Goal: Task Accomplishment & Management: Complete application form

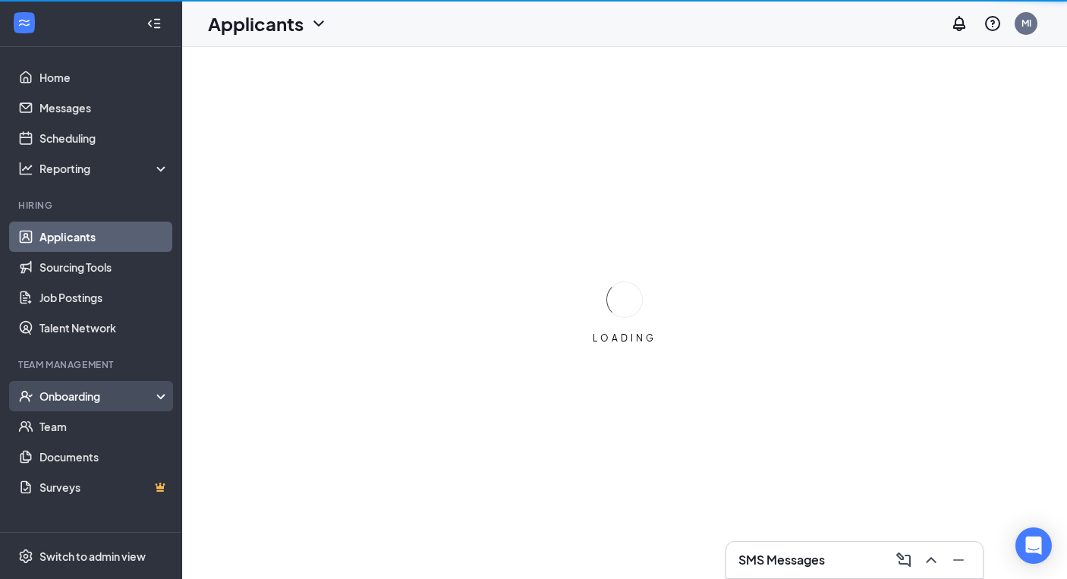
click at [79, 396] on div "Onboarding" at bounding box center [97, 396] width 117 height 15
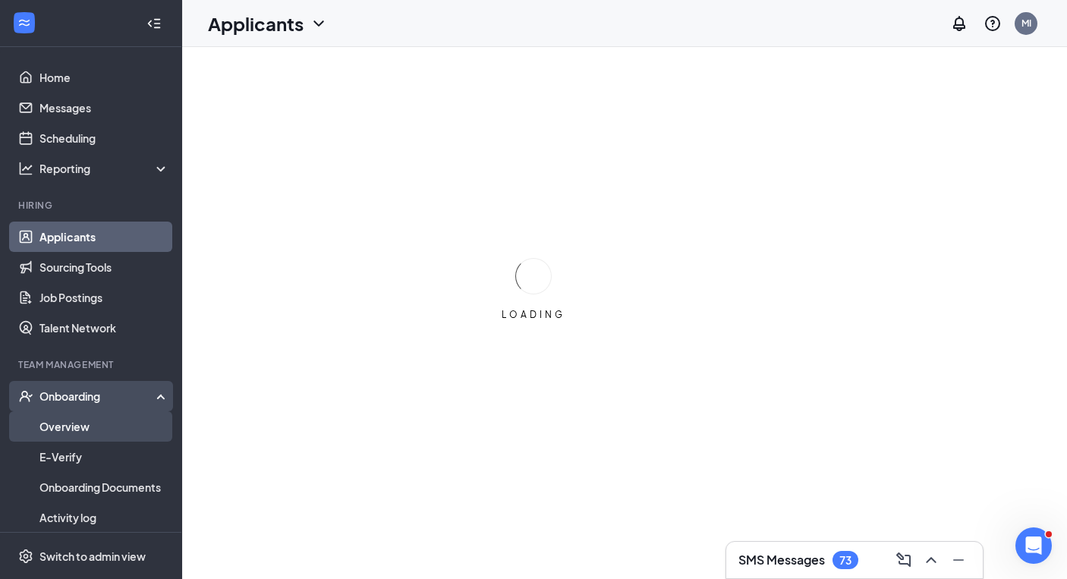
click at [65, 425] on link "Overview" at bounding box center [104, 426] width 130 height 30
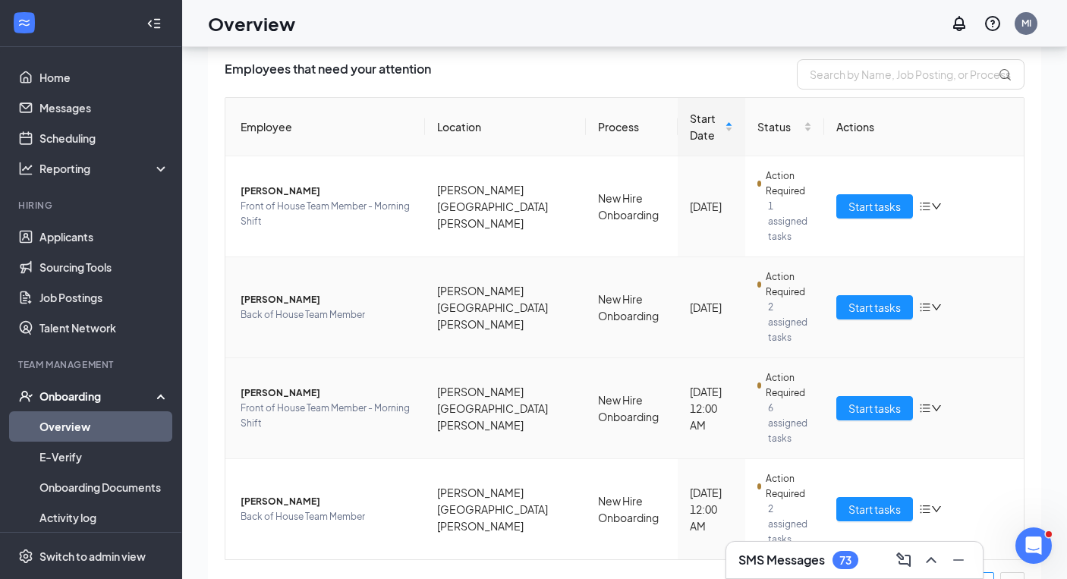
scroll to position [68, 0]
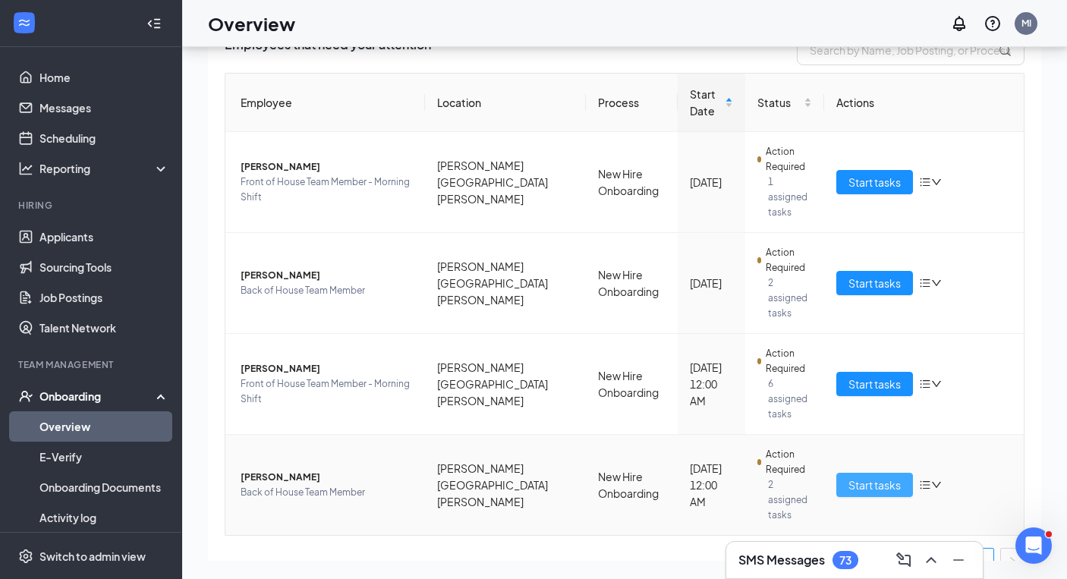
click at [874, 477] on span "Start tasks" at bounding box center [875, 485] width 52 height 17
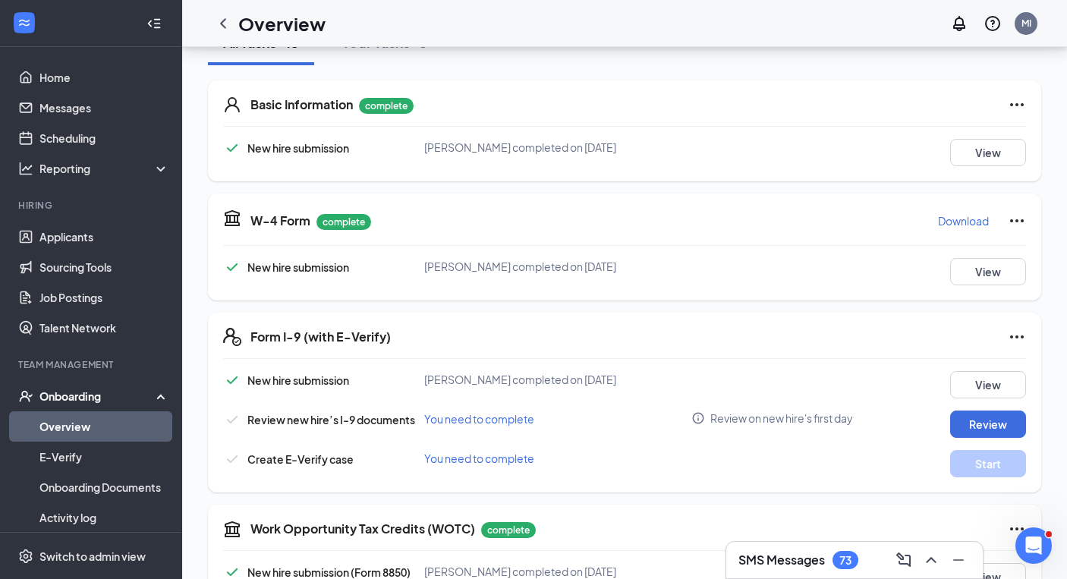
scroll to position [254, 0]
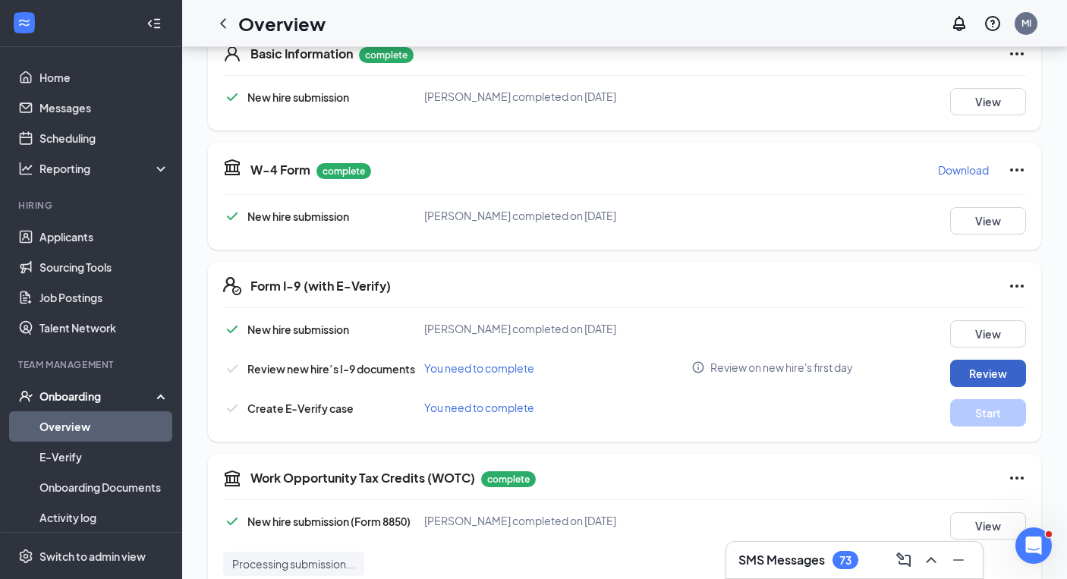
click at [996, 372] on button "Review" at bounding box center [988, 373] width 76 height 27
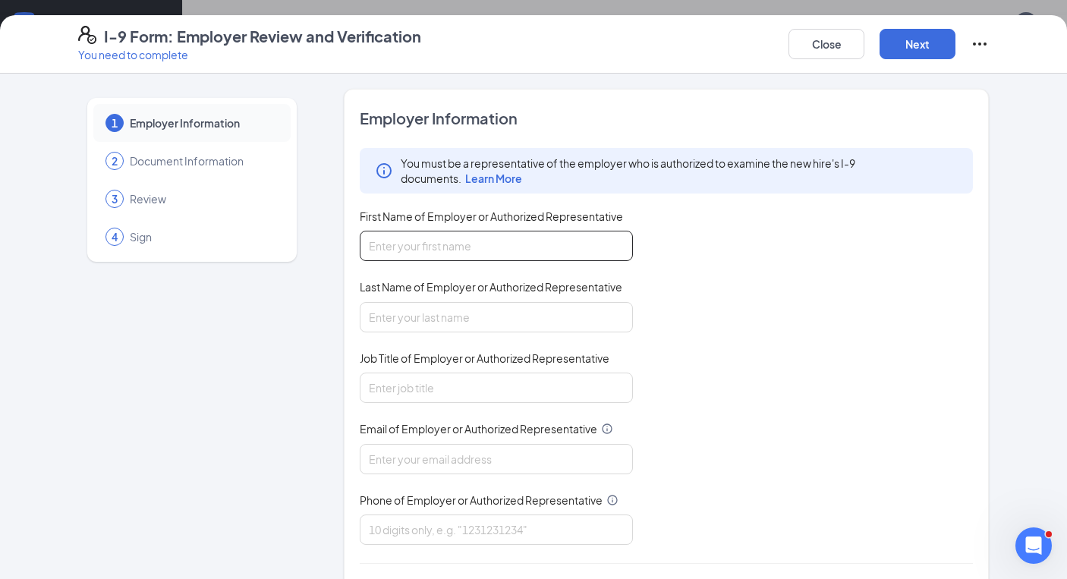
click at [509, 232] on input "First Name of Employer or Authorized Representative" at bounding box center [496, 246] width 273 height 30
type input "[PERSON_NAME]"
click at [480, 313] on input "Last Name of Employer or Authorized Representative" at bounding box center [496, 317] width 273 height 30
type input "Infield"
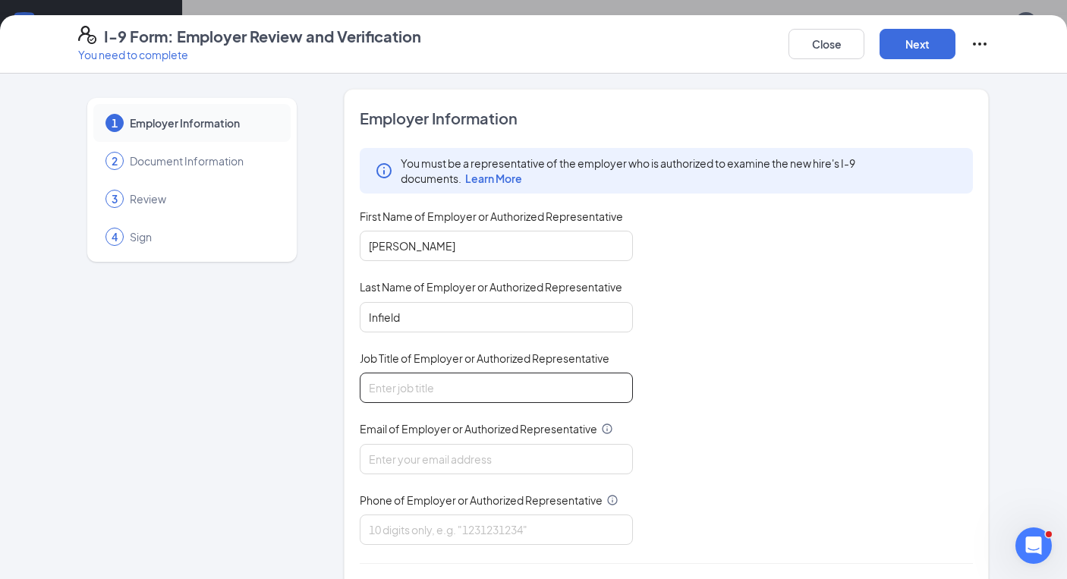
click at [430, 386] on input "Job Title of Employer or Authorized Representative" at bounding box center [496, 388] width 273 height 30
type input "Director of Talent and Culture"
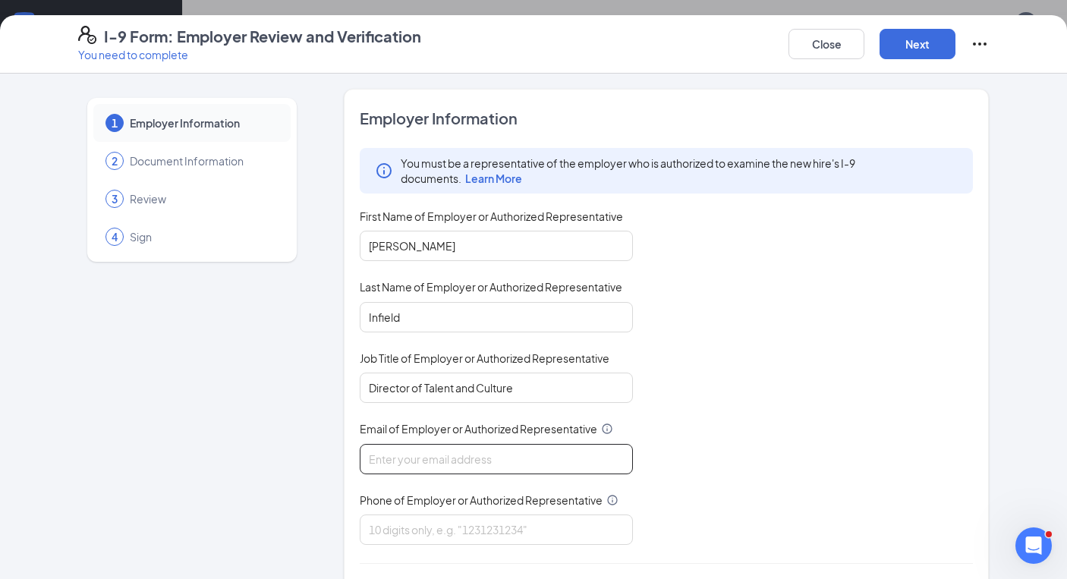
click at [416, 467] on input "Email of Employer or Authorized Representative" at bounding box center [496, 459] width 273 height 30
type input "[EMAIL_ADDRESS][DOMAIN_NAME]"
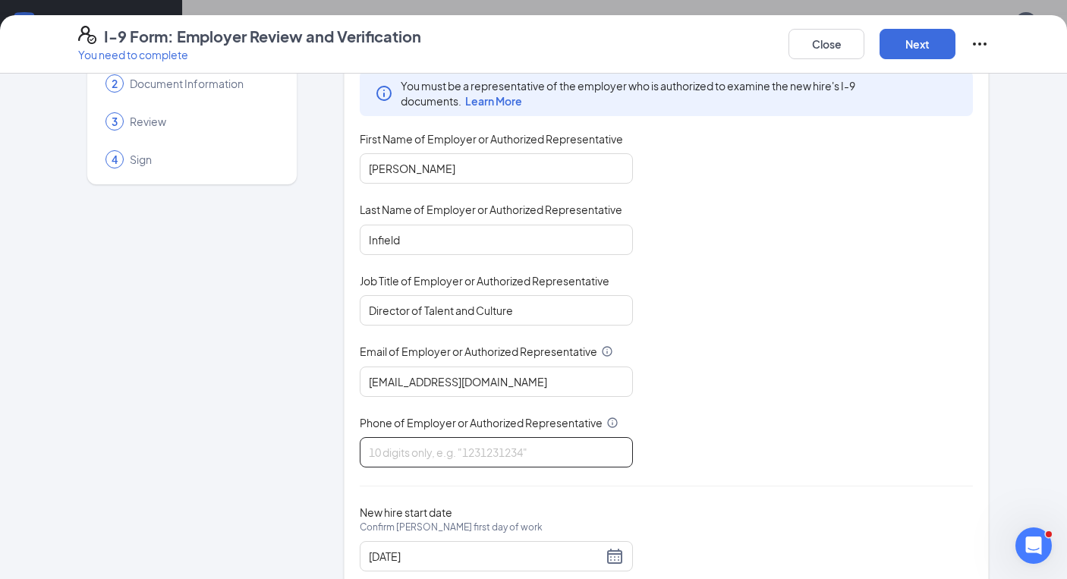
click at [452, 443] on input "Phone of Employer or Authorized Representative" at bounding box center [496, 452] width 273 height 30
type input "8658047542"
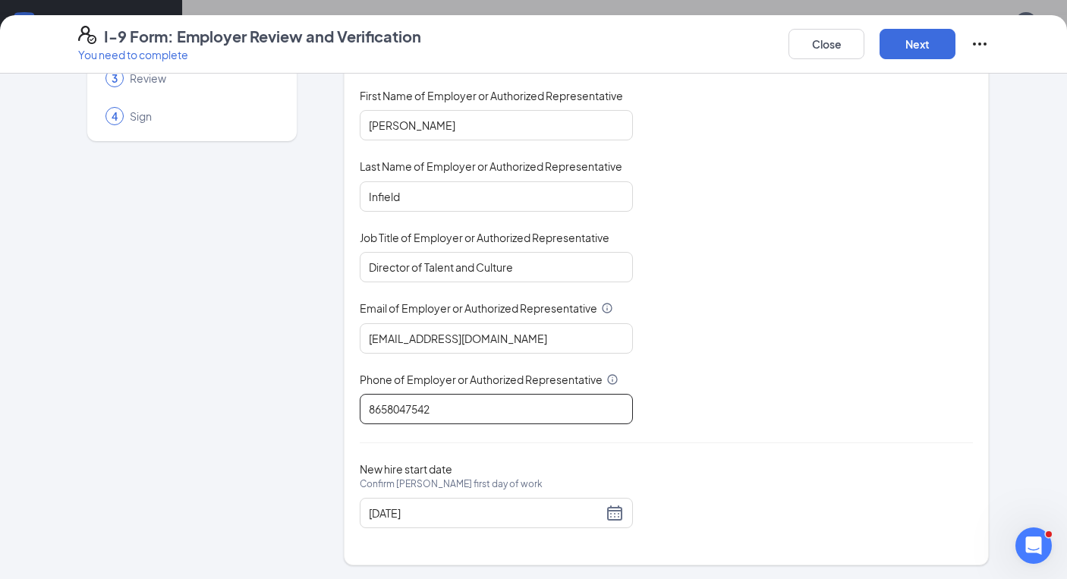
scroll to position [93, 0]
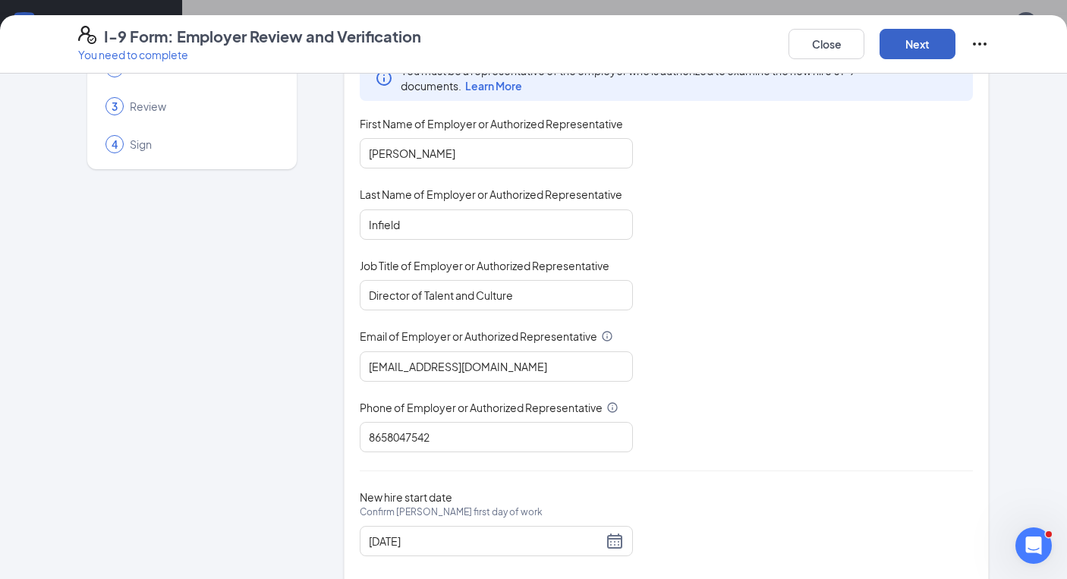
click at [915, 49] on button "Next" at bounding box center [918, 44] width 76 height 30
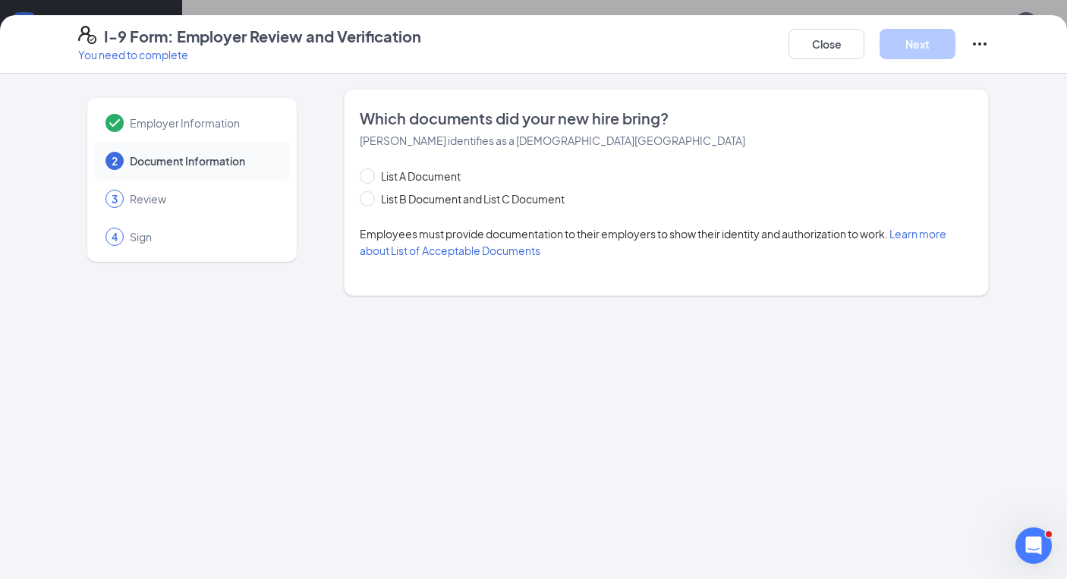
scroll to position [0, 0]
click at [440, 197] on span "List B Document and List C Document" at bounding box center [473, 199] width 196 height 17
click at [370, 197] on input "List B Document and List C Document" at bounding box center [365, 196] width 11 height 11
radio input "true"
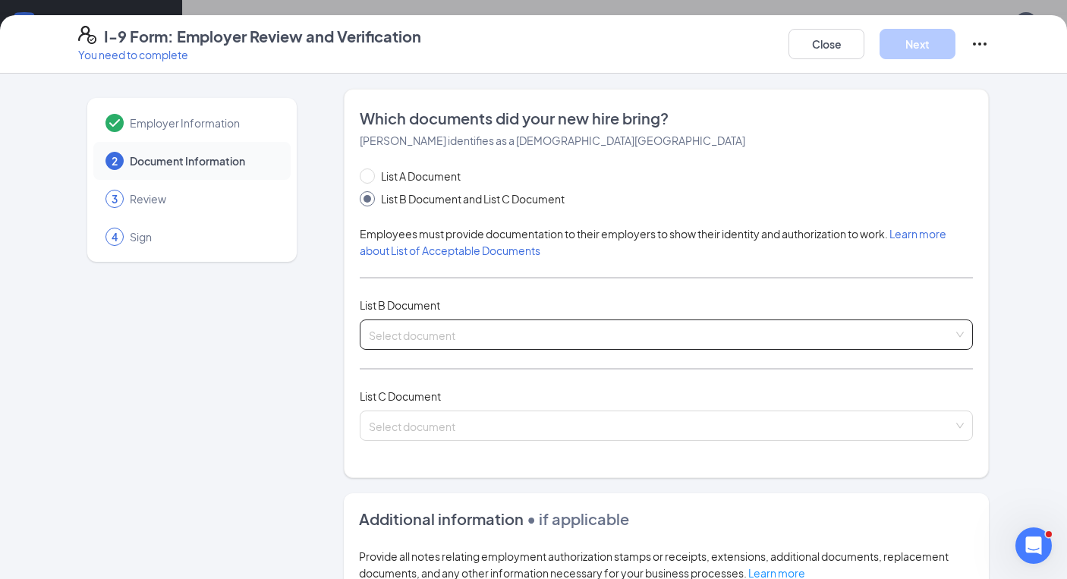
click at [409, 337] on input "search" at bounding box center [661, 331] width 585 height 23
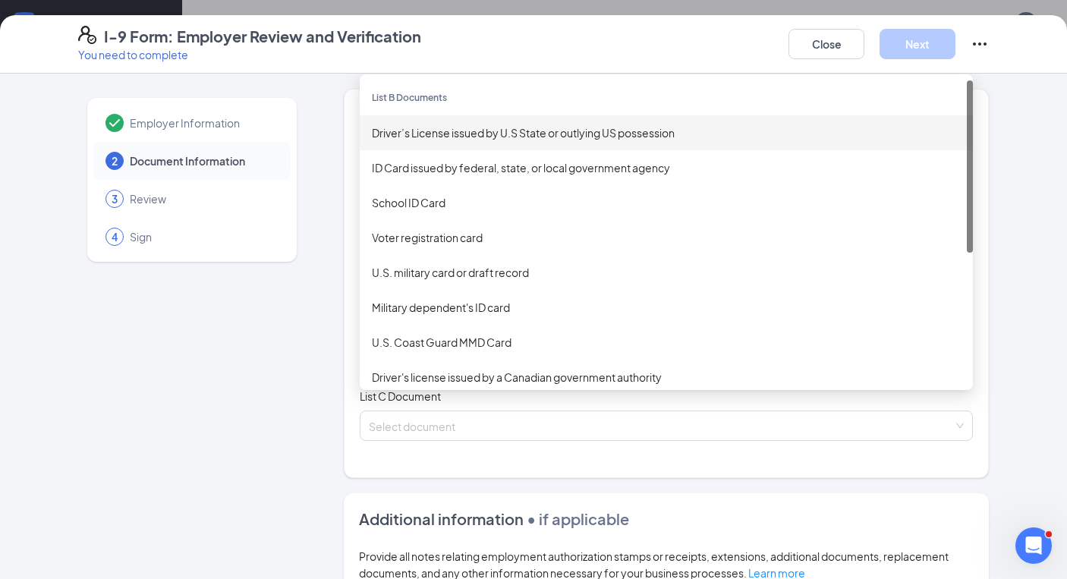
click at [409, 136] on div "Driver’s License issued by U.S State or outlying US possession" at bounding box center [666, 132] width 589 height 17
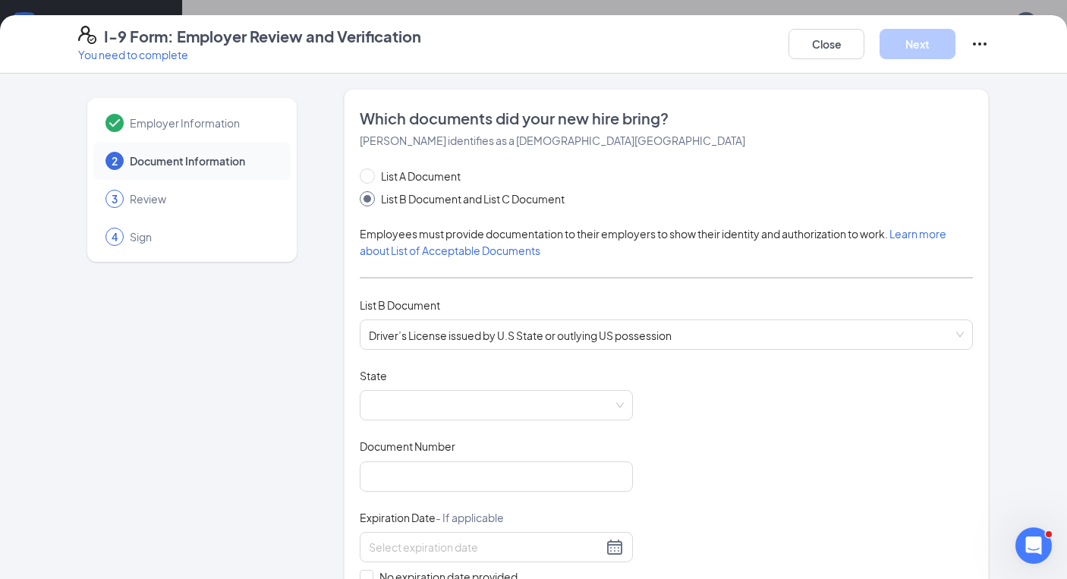
click at [489, 424] on div "Document Title Driver’s License issued by U.S State or outlying US possession S…" at bounding box center [666, 512] width 613 height 288
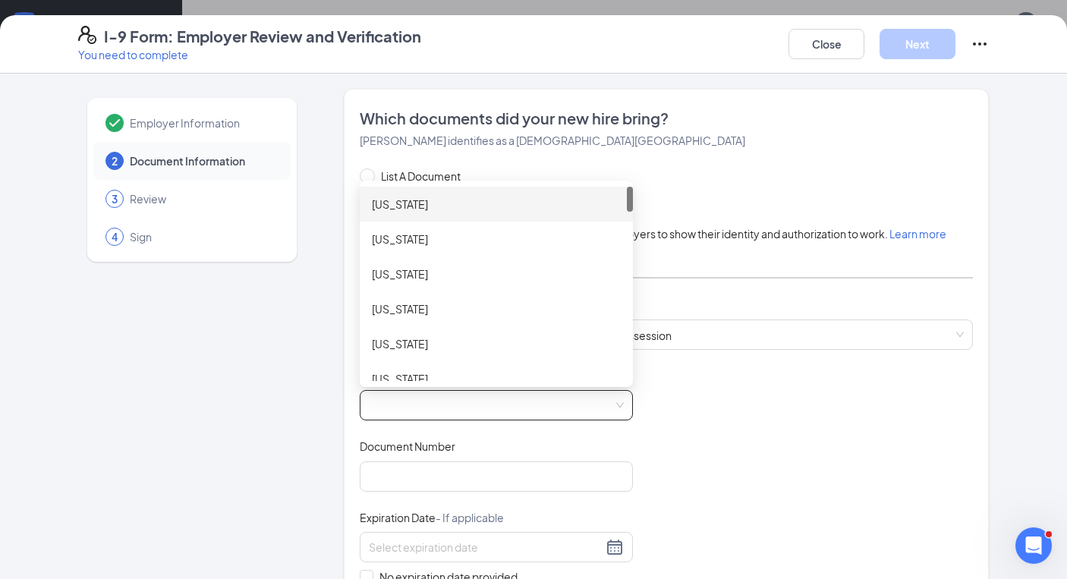
click at [484, 408] on span at bounding box center [496, 405] width 255 height 29
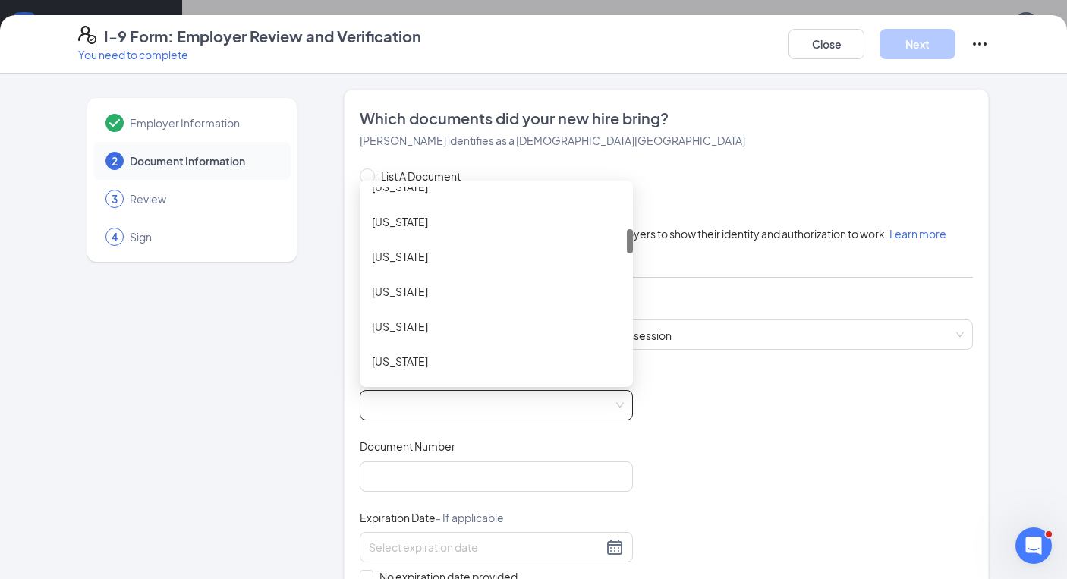
scroll to position [312, 0]
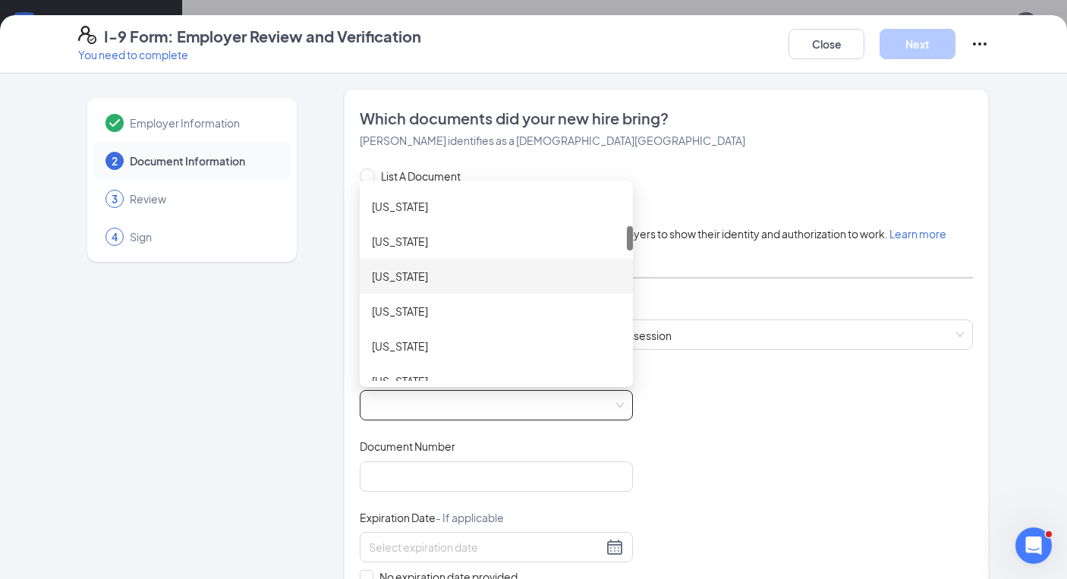
click at [412, 269] on div "[US_STATE]" at bounding box center [496, 276] width 249 height 17
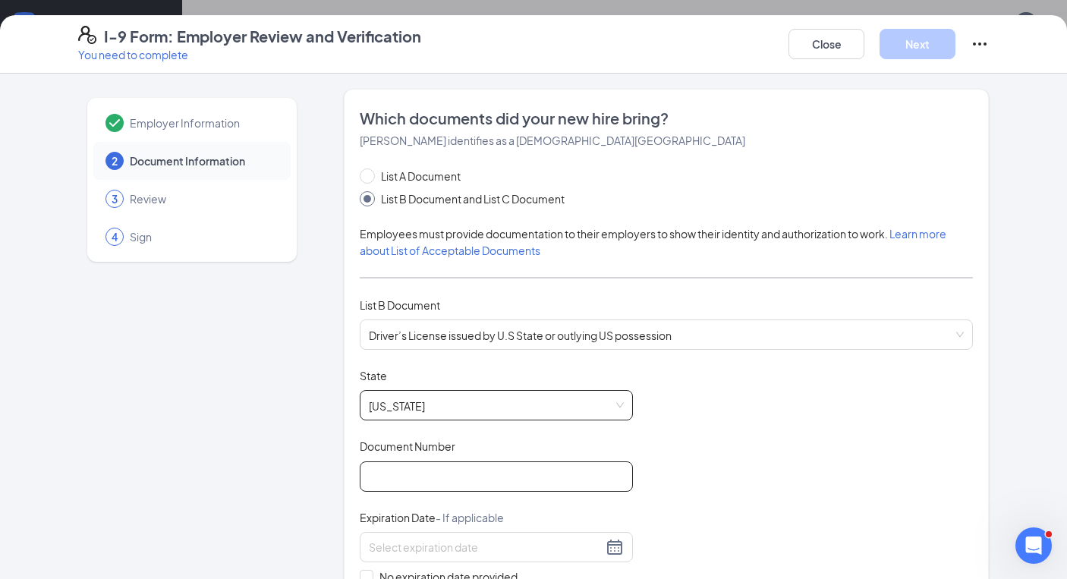
click at [416, 465] on input "Document Number" at bounding box center [496, 477] width 273 height 30
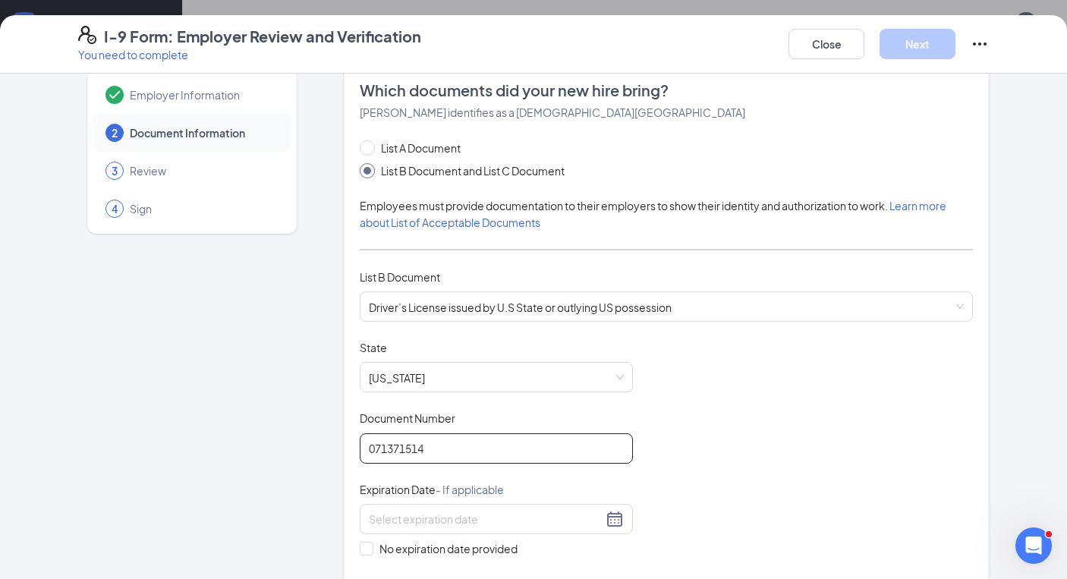
scroll to position [39, 0]
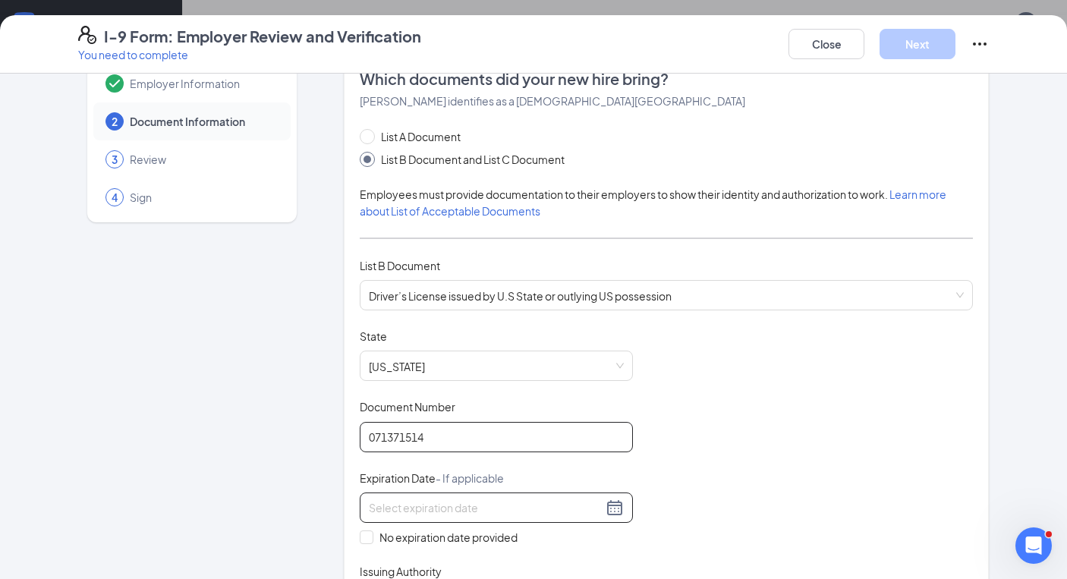
type input "071371514"
click at [433, 501] on input at bounding box center [486, 508] width 234 height 17
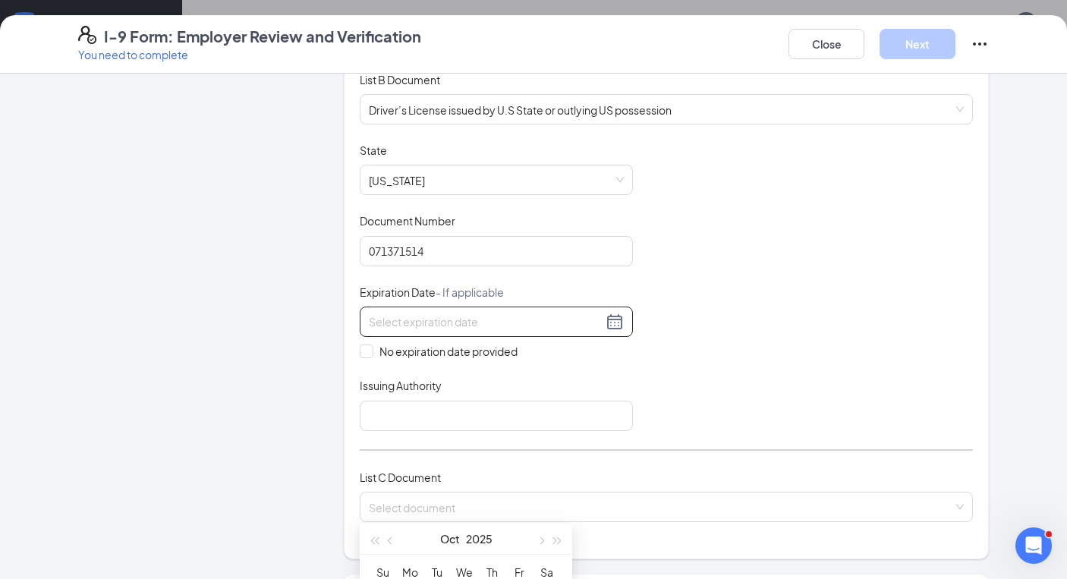
scroll to position [201, 0]
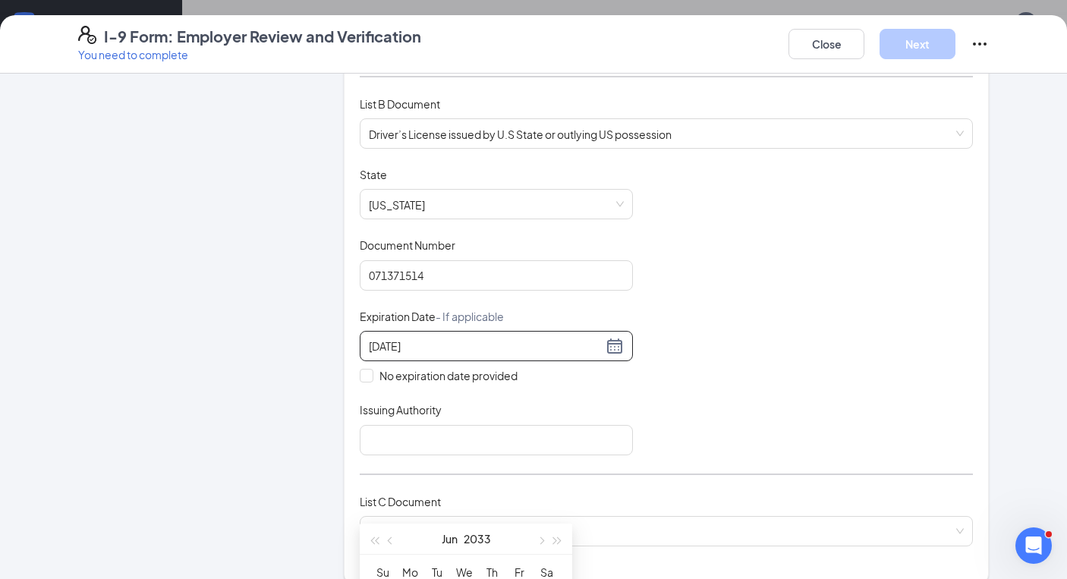
type input "[DATE]"
click at [676, 396] on div "Document Title Driver’s License issued by U.S State or outlying US possession S…" at bounding box center [666, 311] width 613 height 288
click at [611, 348] on div at bounding box center [496, 346] width 255 height 18
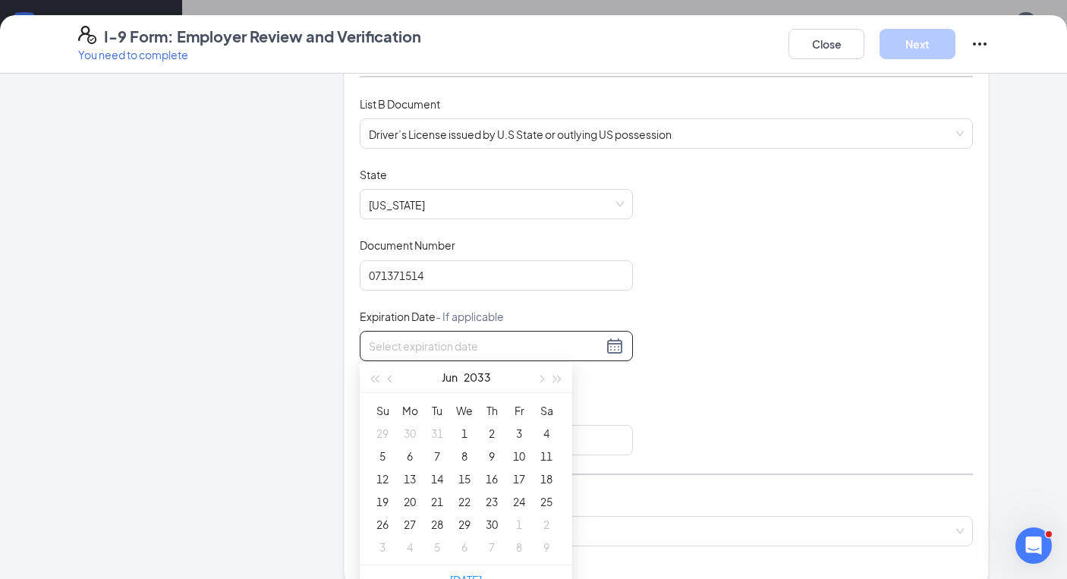
scroll to position [237, 0]
type input "[DATE]"
click at [416, 500] on div "20" at bounding box center [410, 496] width 18 height 18
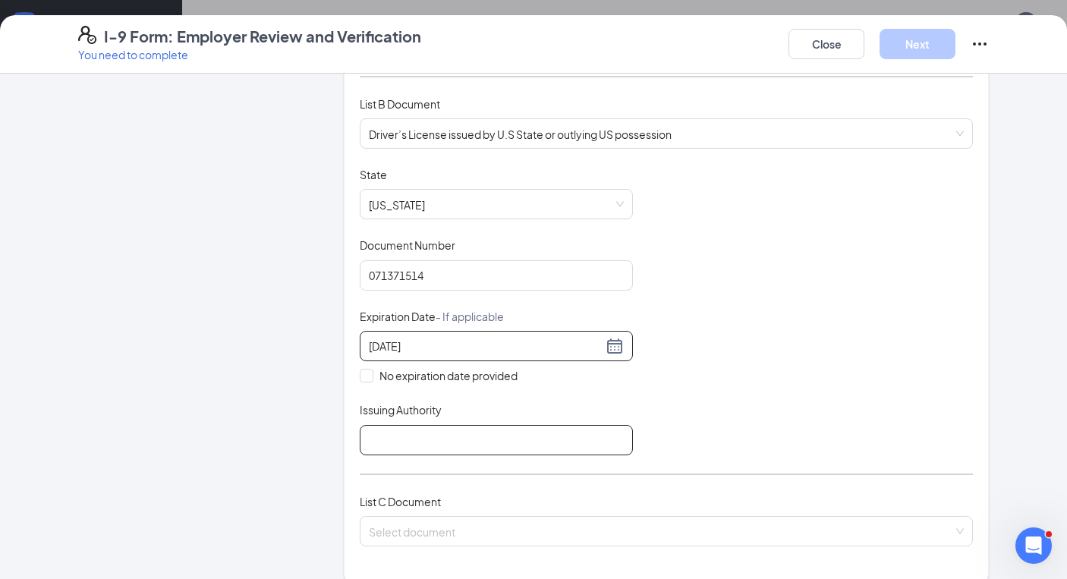
click at [535, 443] on input "Issuing Authority" at bounding box center [496, 440] width 273 height 30
type input "[US_STATE]"
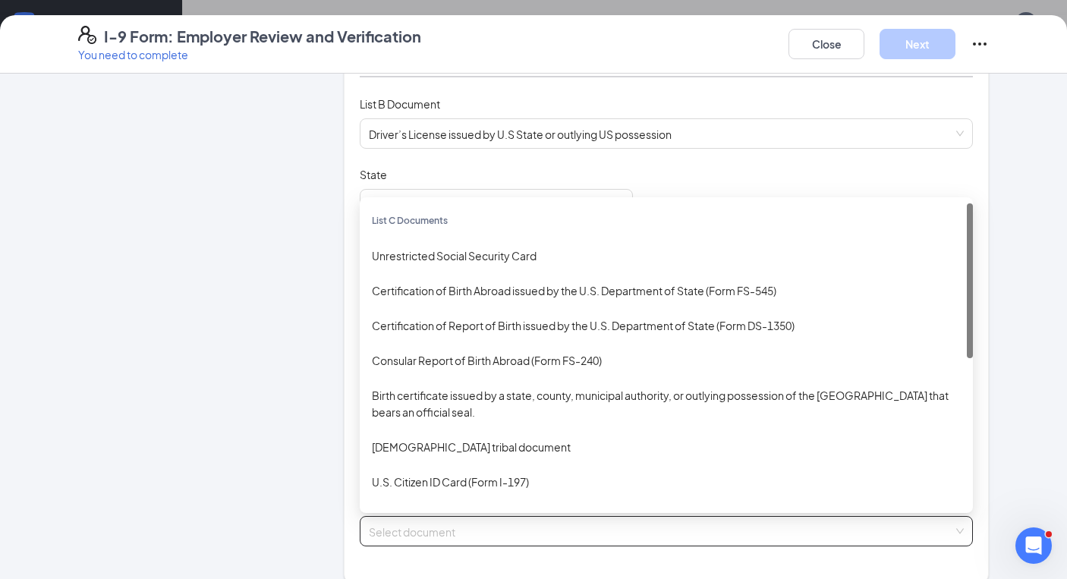
click at [492, 516] on div "Select document" at bounding box center [666, 531] width 613 height 30
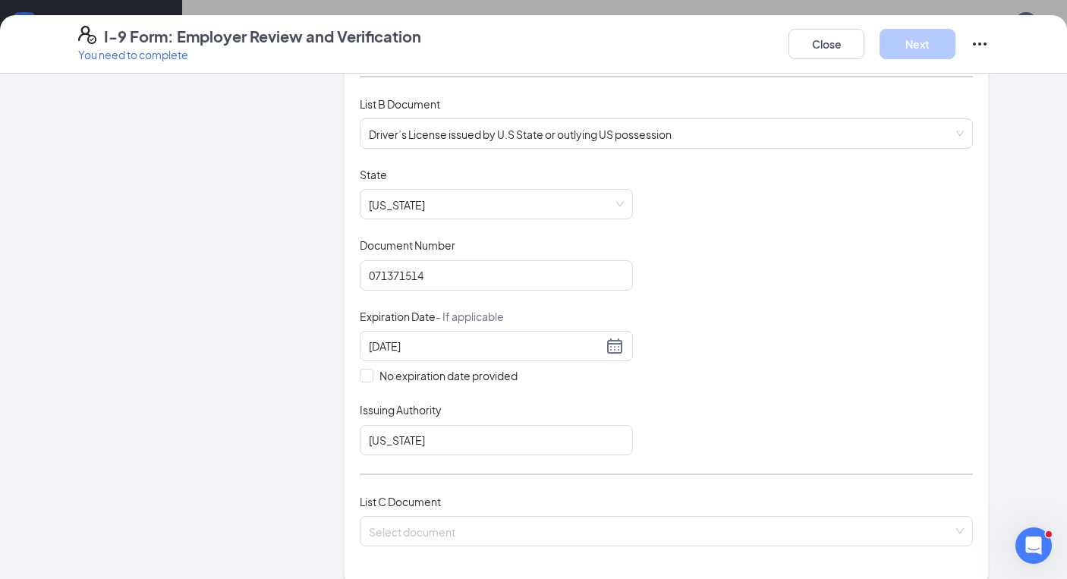
click at [301, 440] on div "Employer Information 2 Document Information 3 Review 4 Sign" at bounding box center [192, 426] width 228 height 1076
click at [411, 438] on input "[US_STATE]" at bounding box center [496, 440] width 273 height 30
click at [515, 440] on input "[US_STATE]" at bounding box center [496, 440] width 273 height 30
drag, startPoint x: 515, startPoint y: 440, endPoint x: 392, endPoint y: 440, distance: 123.7
click at [392, 440] on input "[US_STATE]" at bounding box center [496, 440] width 273 height 30
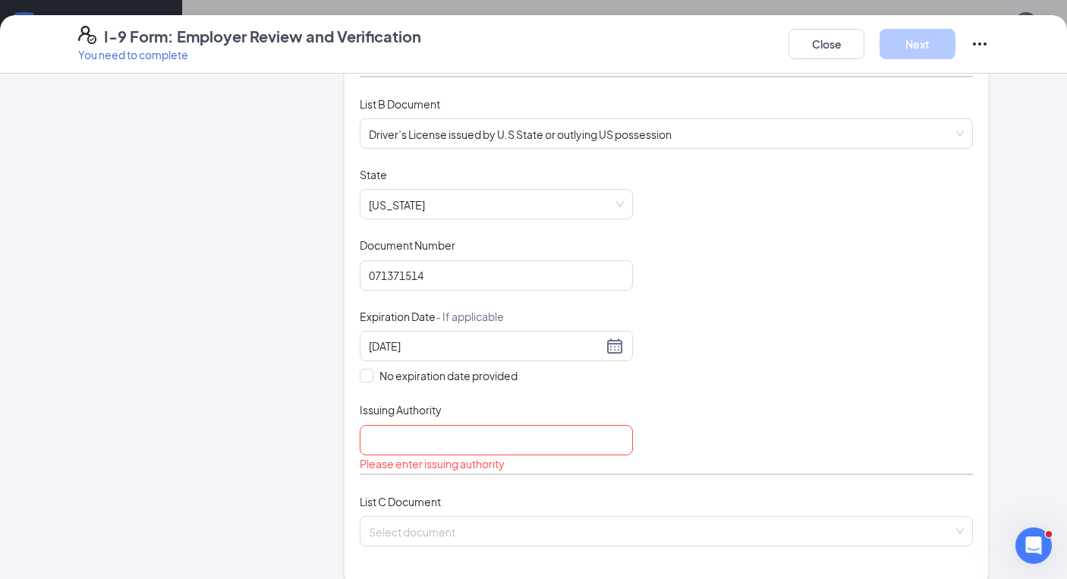
click at [648, 409] on div "Document Title Driver’s License issued by U.S State or outlying US possession S…" at bounding box center [666, 320] width 613 height 307
click at [536, 443] on input "Issuing Authority" at bounding box center [496, 440] width 273 height 30
type input "Department of Driver's Services"
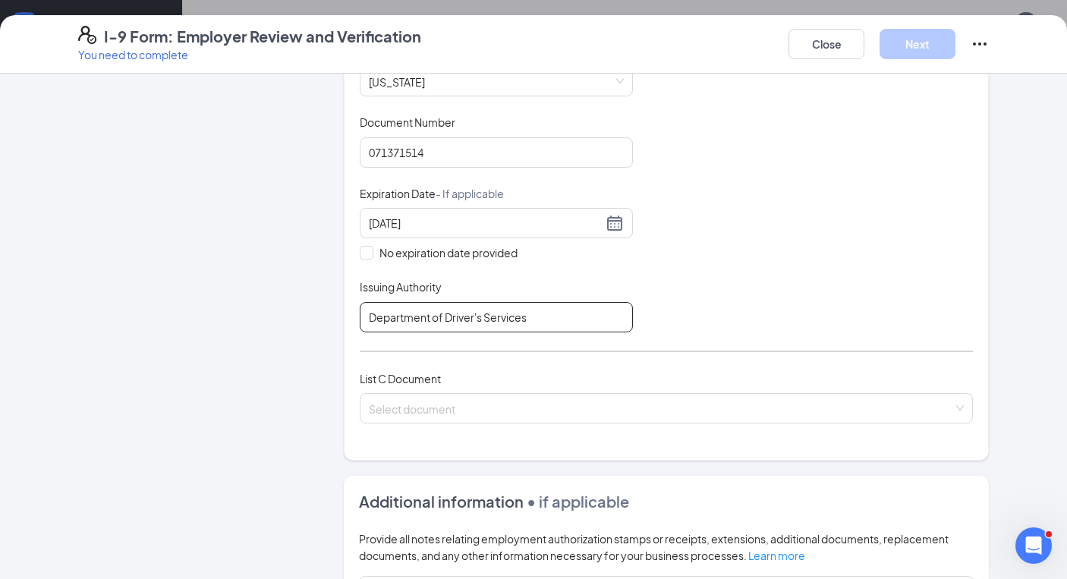
scroll to position [335, 0]
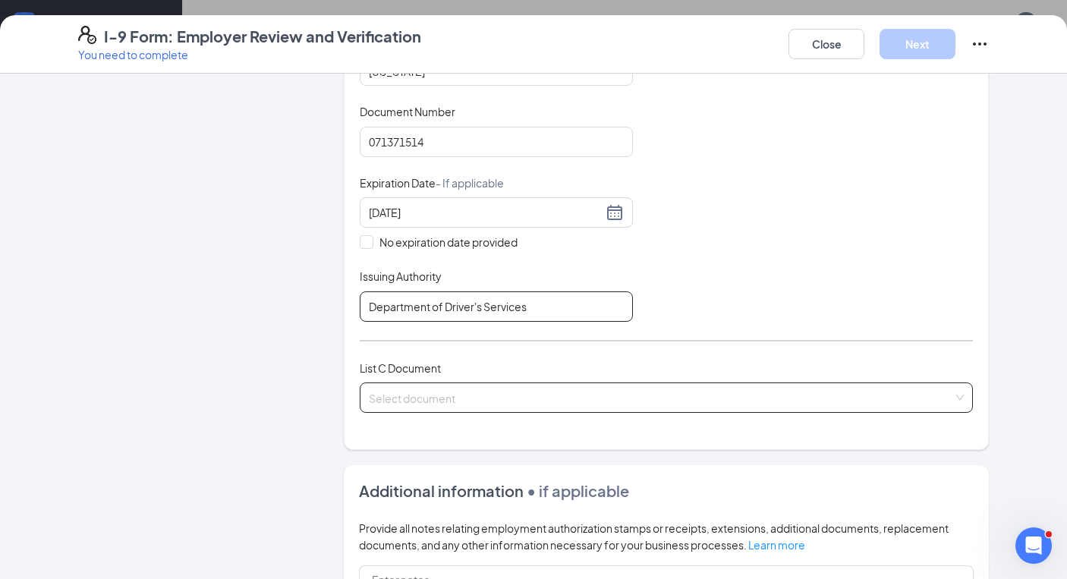
click at [453, 404] on span at bounding box center [661, 397] width 585 height 29
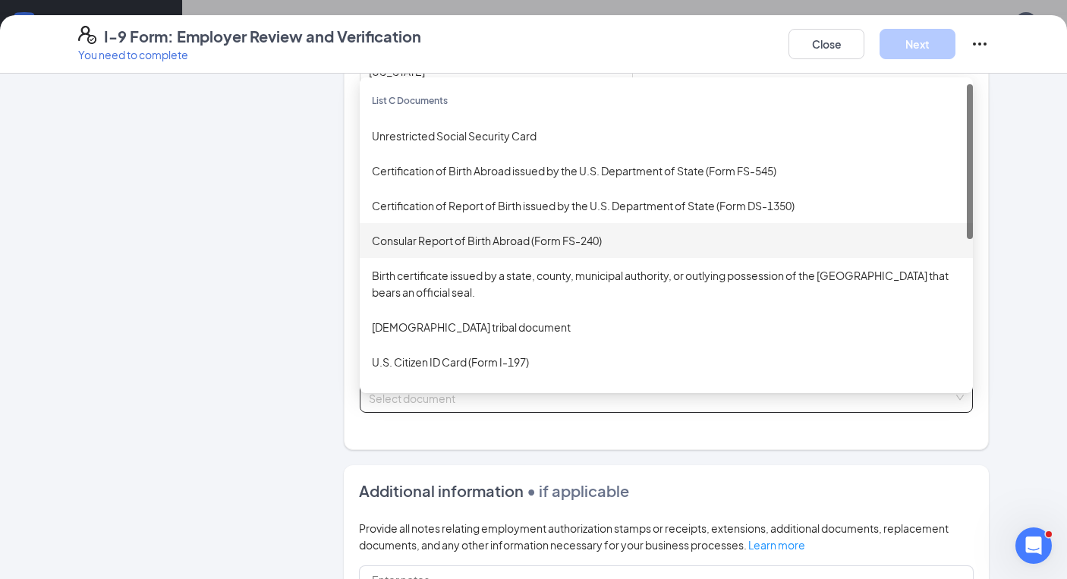
scroll to position [7, 0]
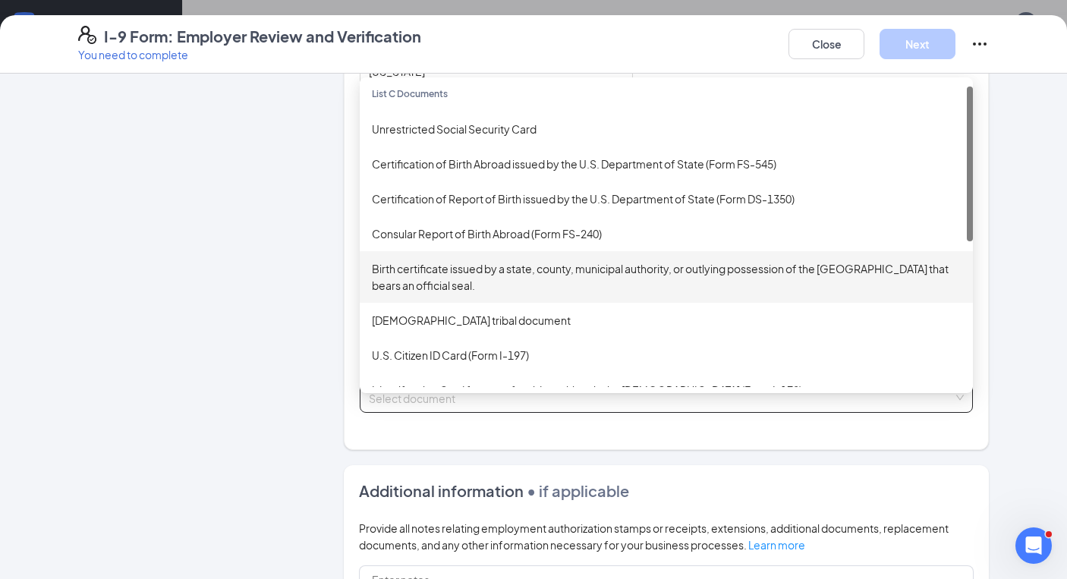
click at [502, 269] on div "Birth certificate issued by a state, county, municipal authority, or outlying p…" at bounding box center [666, 276] width 589 height 33
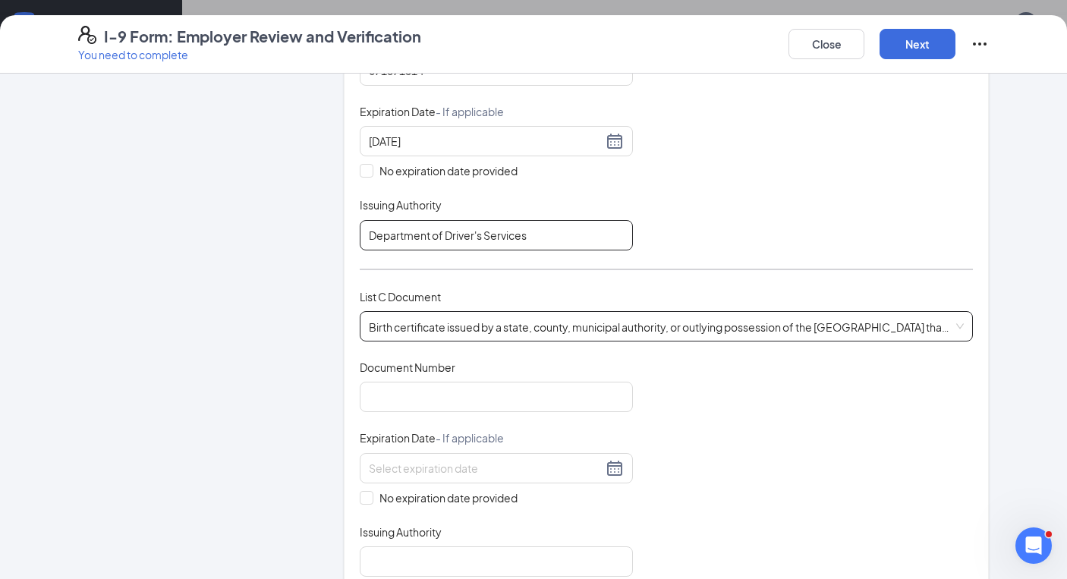
scroll to position [416, 0]
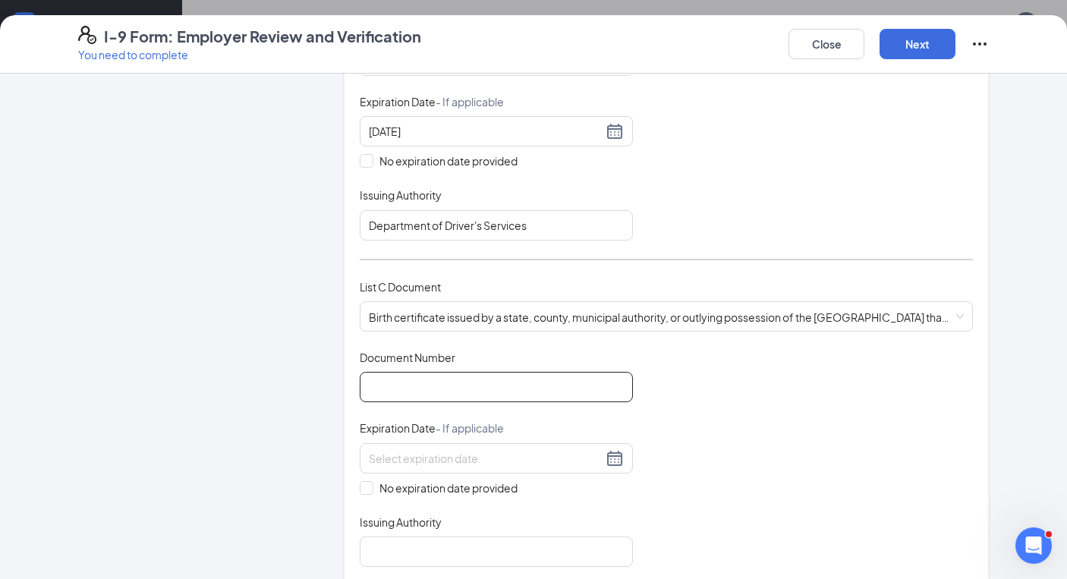
click at [446, 381] on input "Document Number" at bounding box center [496, 387] width 273 height 30
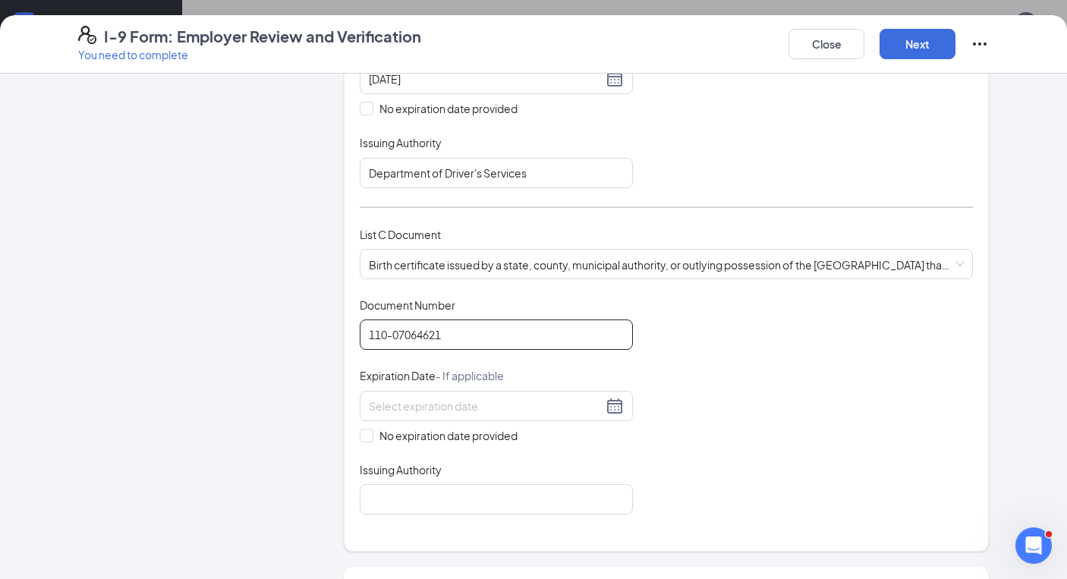
scroll to position [472, 0]
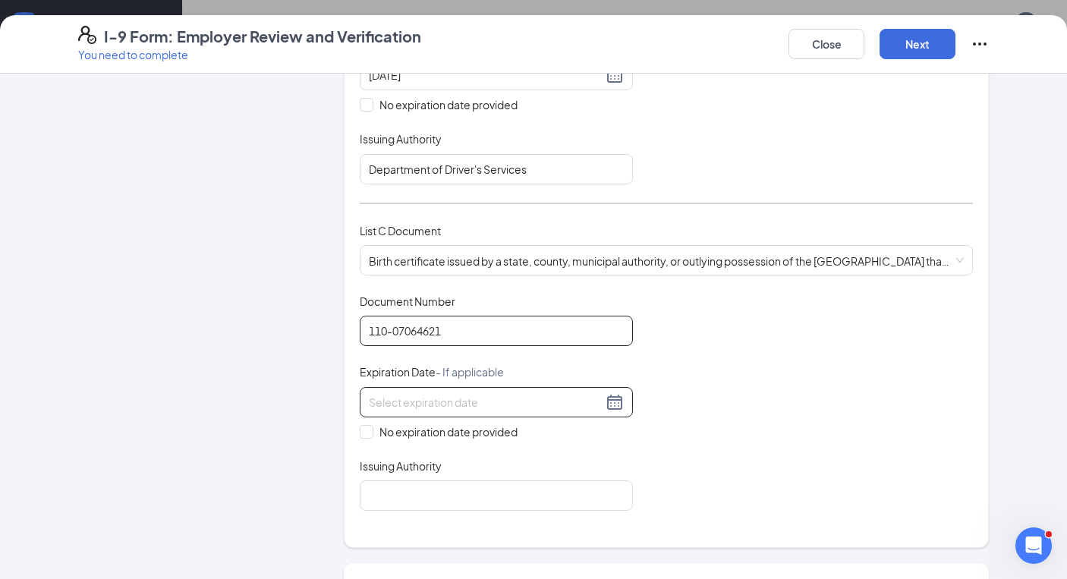
type input "110-07064621"
click at [509, 399] on input at bounding box center [486, 402] width 234 height 17
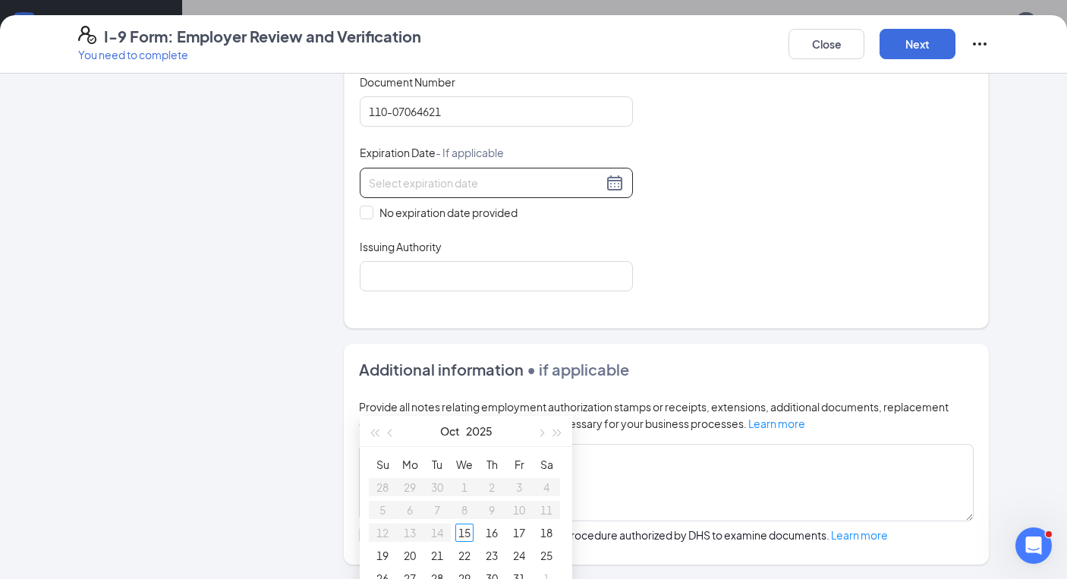
scroll to position [703, 0]
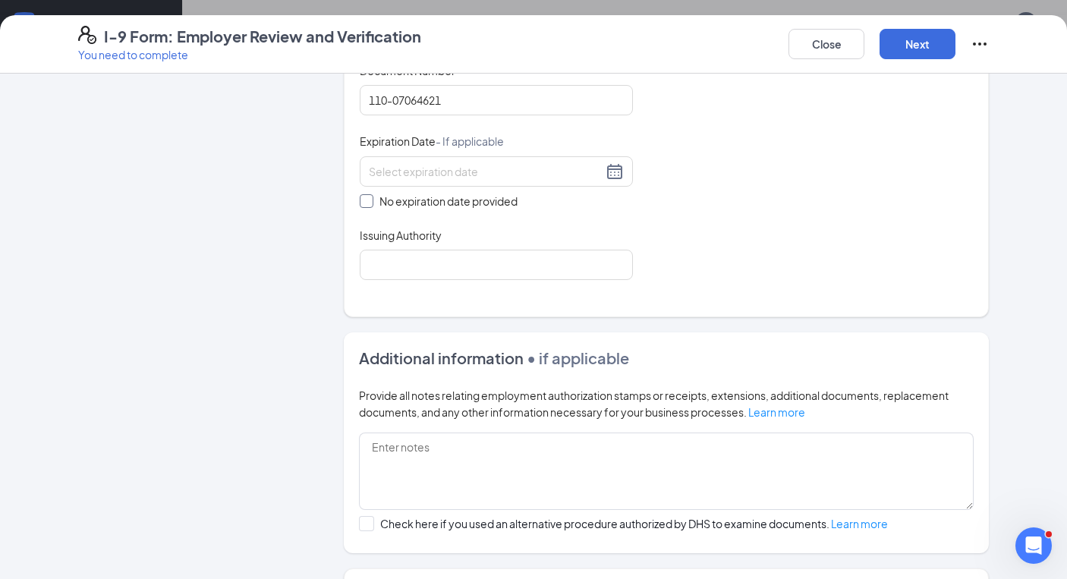
click at [364, 203] on span at bounding box center [367, 201] width 14 height 14
click at [364, 203] on input "No expiration date provided" at bounding box center [365, 199] width 11 height 11
checkbox input "true"
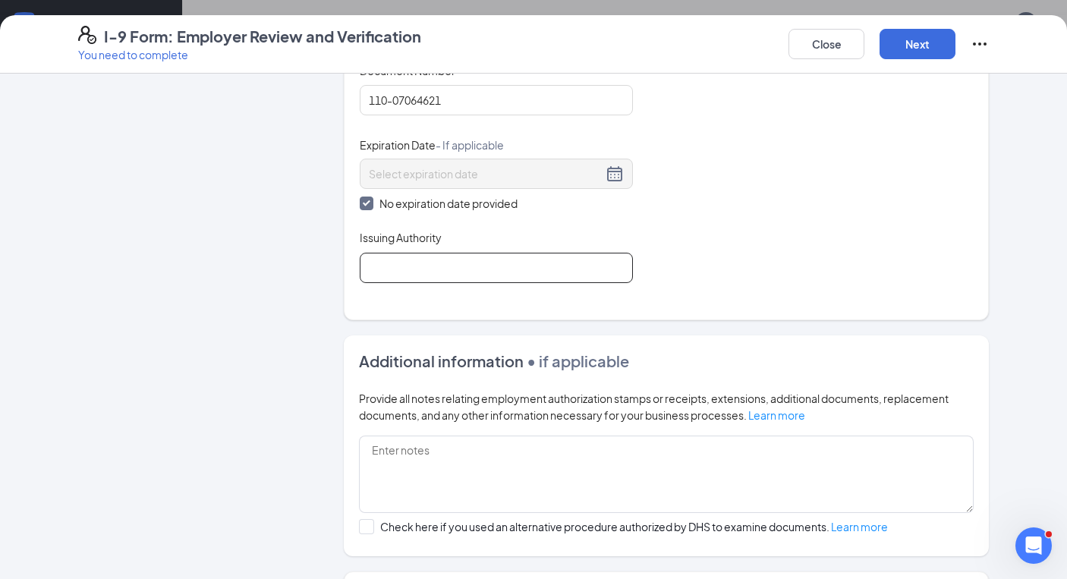
click at [457, 259] on input "Issuing Authority" at bounding box center [496, 268] width 273 height 30
type input "State of [US_STATE]"
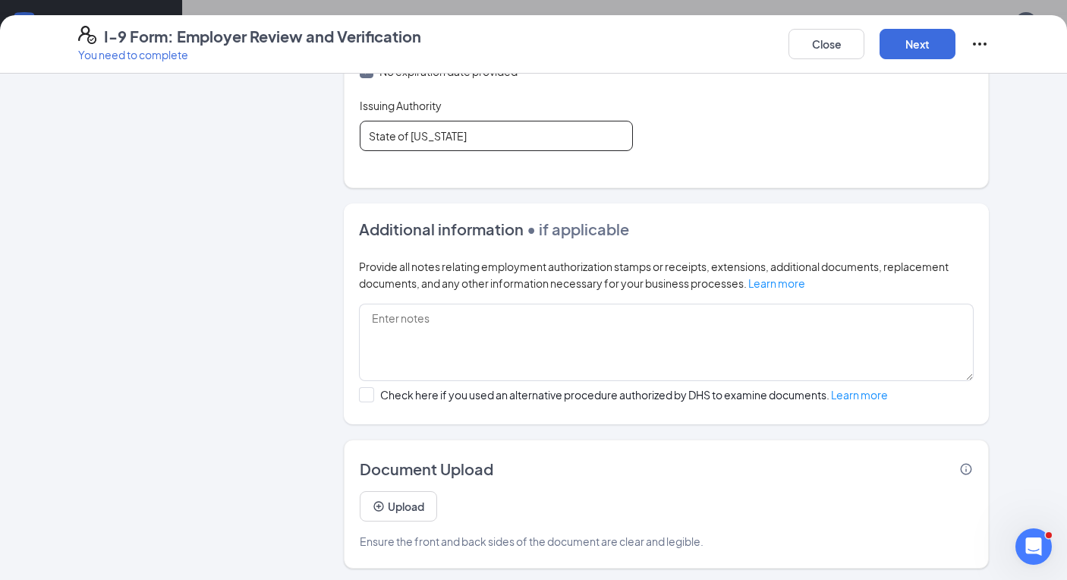
scroll to position [834, 0]
click at [420, 503] on button "Upload" at bounding box center [398, 507] width 77 height 30
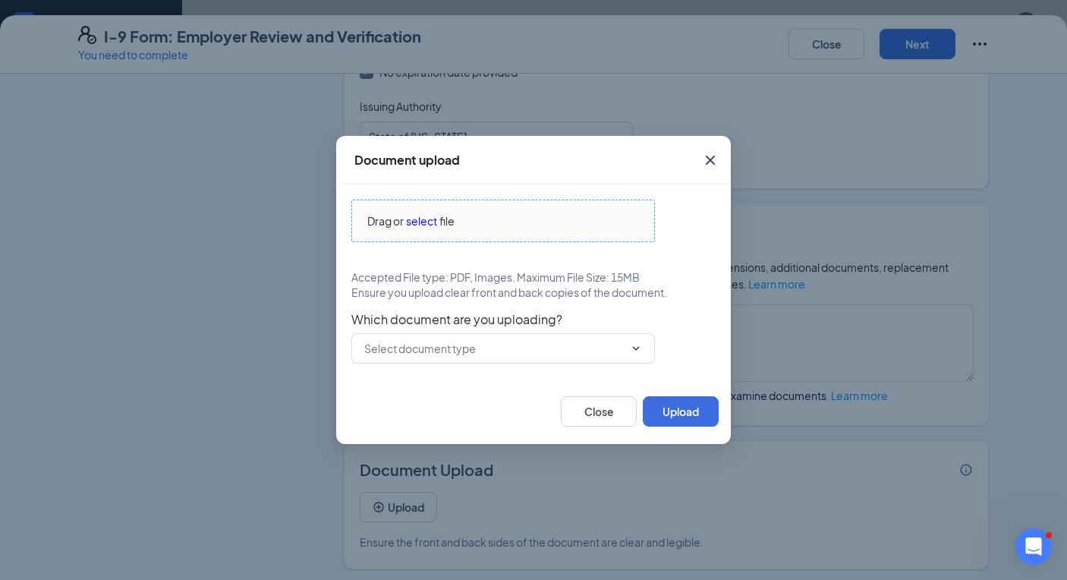
click at [446, 225] on span "file" at bounding box center [447, 221] width 15 height 17
click at [681, 414] on button "Upload" at bounding box center [681, 411] width 76 height 30
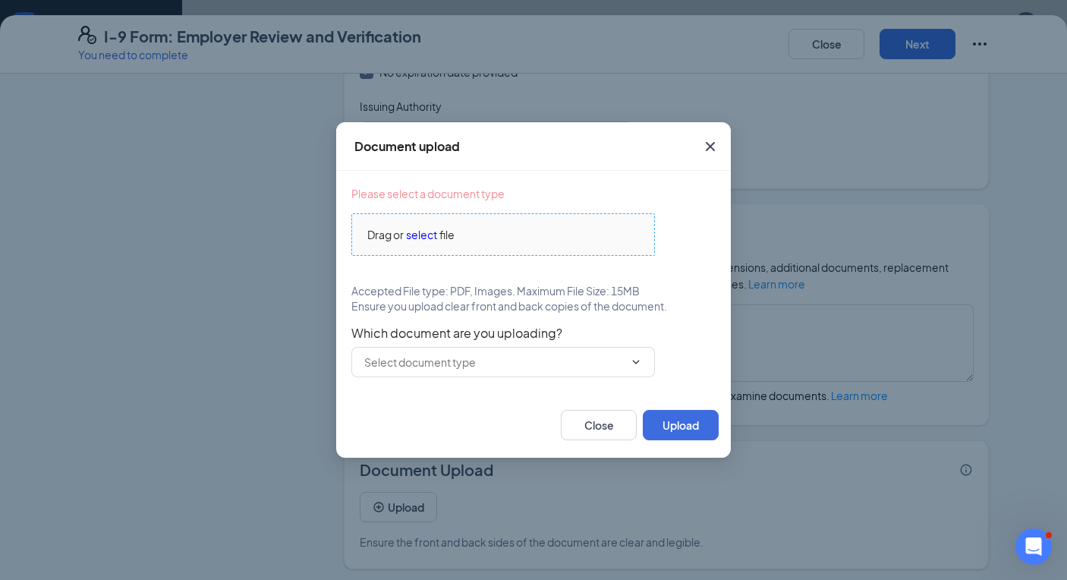
click at [424, 235] on span "select" at bounding box center [421, 234] width 31 height 17
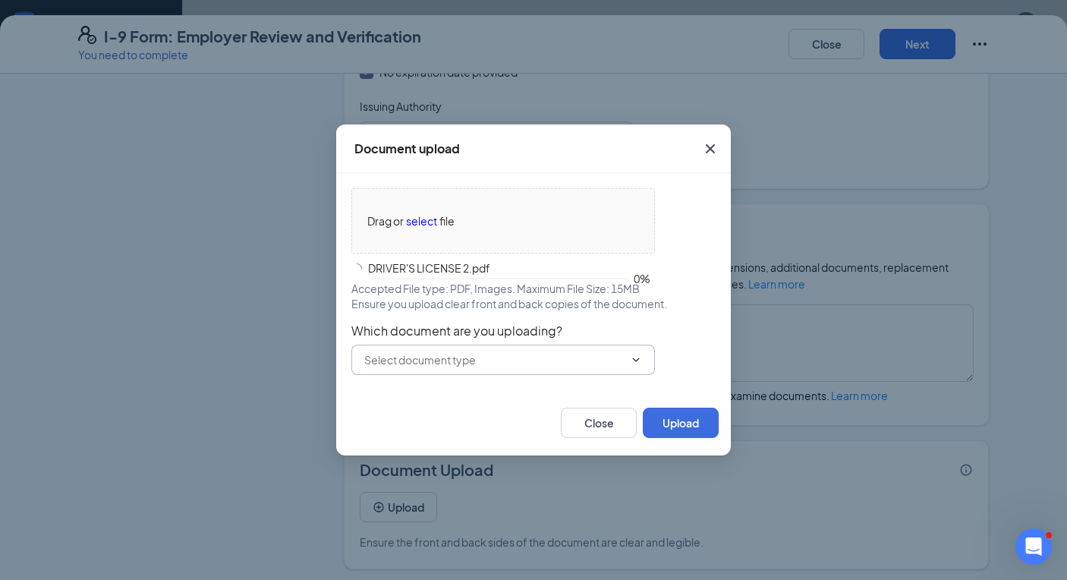
click at [497, 371] on span at bounding box center [503, 360] width 304 height 30
click at [498, 366] on input "text" at bounding box center [494, 359] width 260 height 17
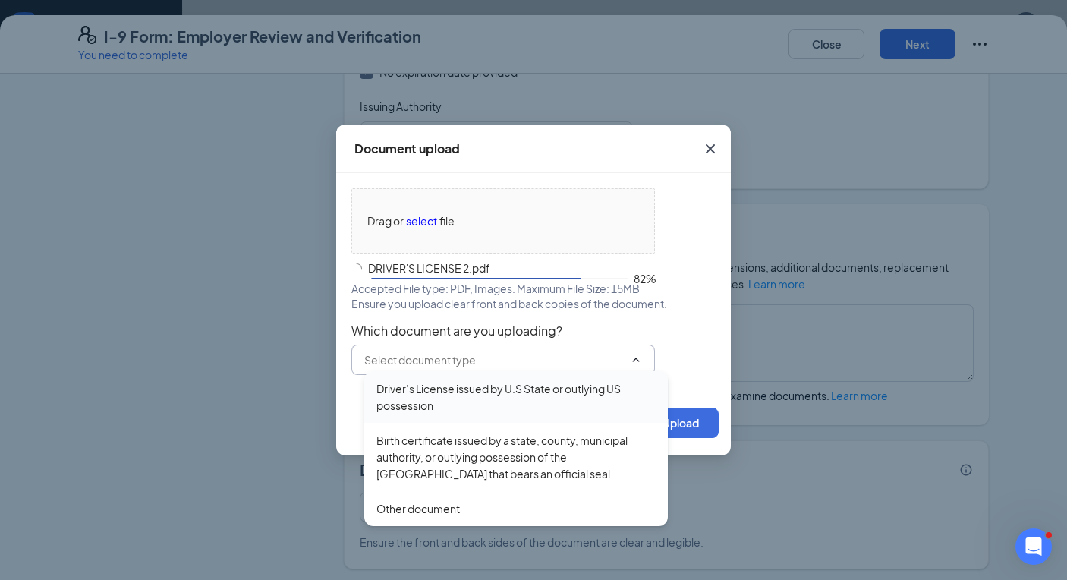
click at [528, 387] on div "Driver’s License issued by U.S State or outlying US possession" at bounding box center [516, 396] width 279 height 33
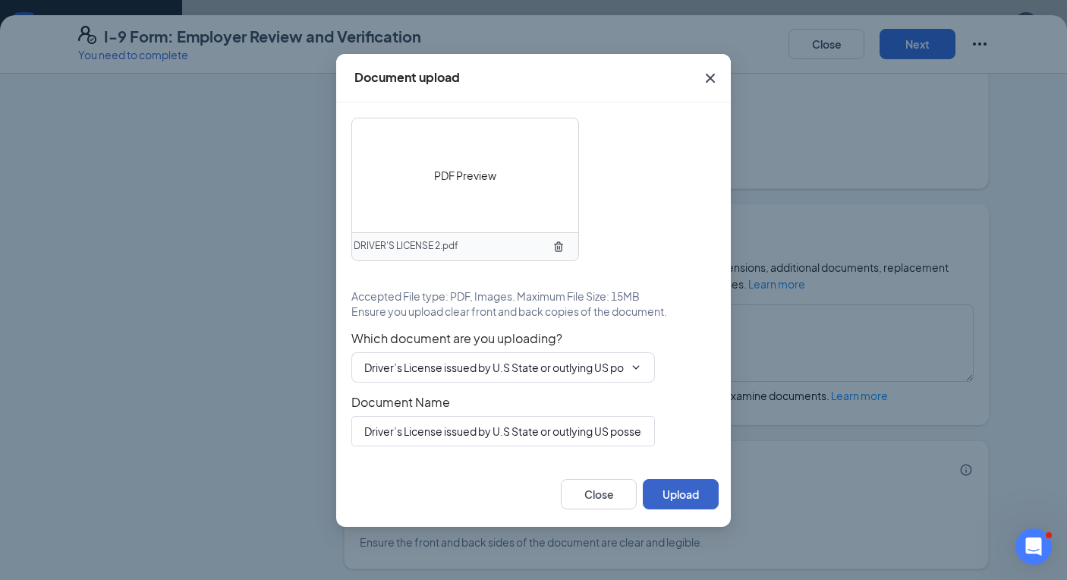
click at [697, 457] on div "Document upload PDF Preview DRIVER'S LICENSE 2.pdf Accepted File type: PDF, Ima…" at bounding box center [533, 290] width 395 height 473
click at [689, 496] on button "Upload" at bounding box center [681, 494] width 76 height 30
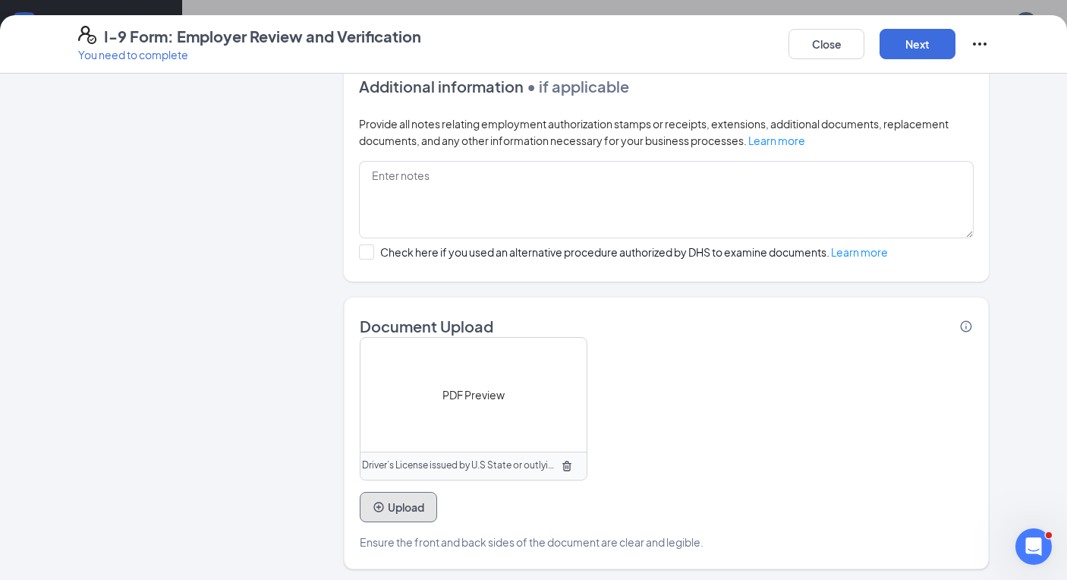
scroll to position [369, 0]
click at [396, 515] on button "Upload" at bounding box center [398, 507] width 77 height 30
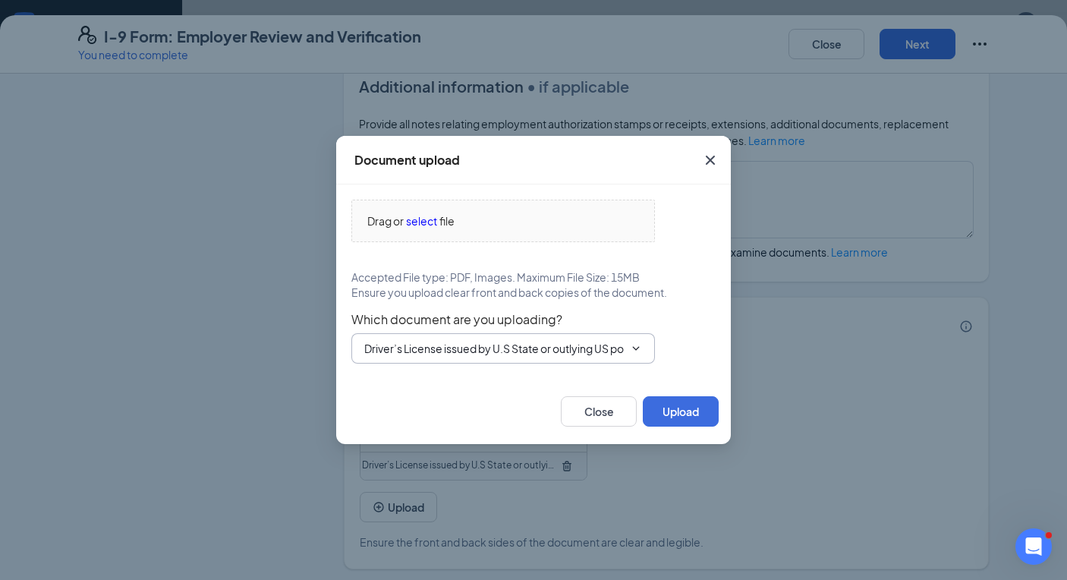
click at [549, 355] on input "Driver’s License issued by U.S State or outlying US possession" at bounding box center [494, 348] width 260 height 17
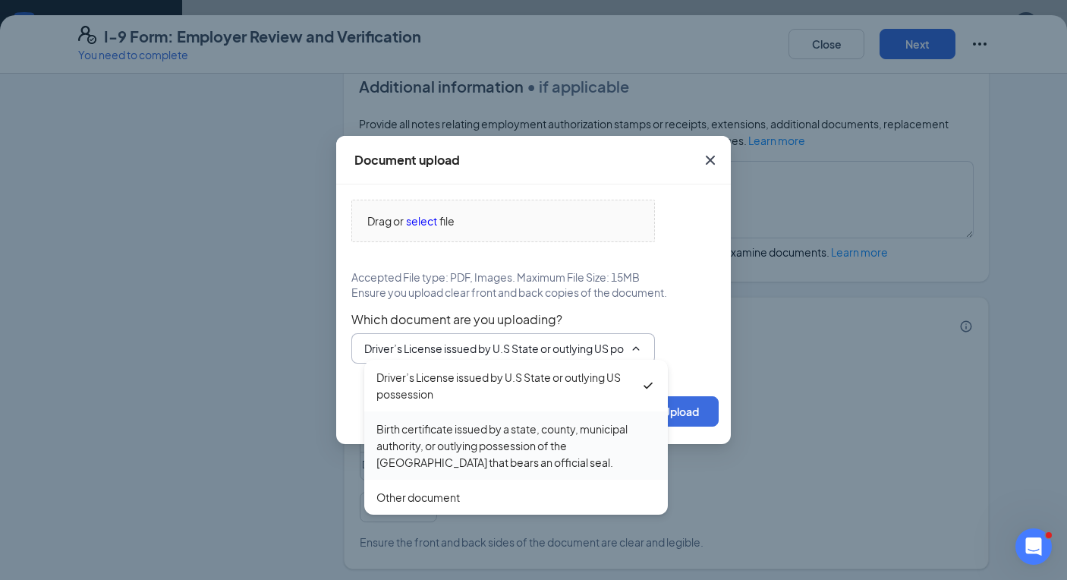
click at [509, 450] on div "Birth certificate issued by a state, county, municipal authority, or outlying p…" at bounding box center [516, 446] width 279 height 50
type input "Birth certificate issued by a state, county, municipal authority, or outlying p…"
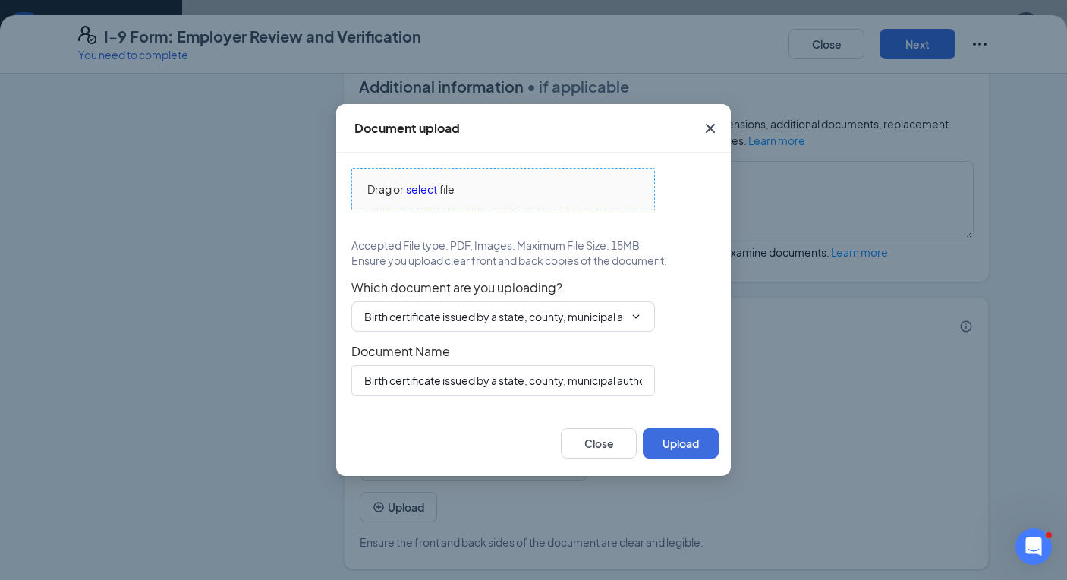
click at [416, 185] on span "select" at bounding box center [421, 189] width 31 height 17
click at [418, 184] on span "select" at bounding box center [421, 189] width 31 height 17
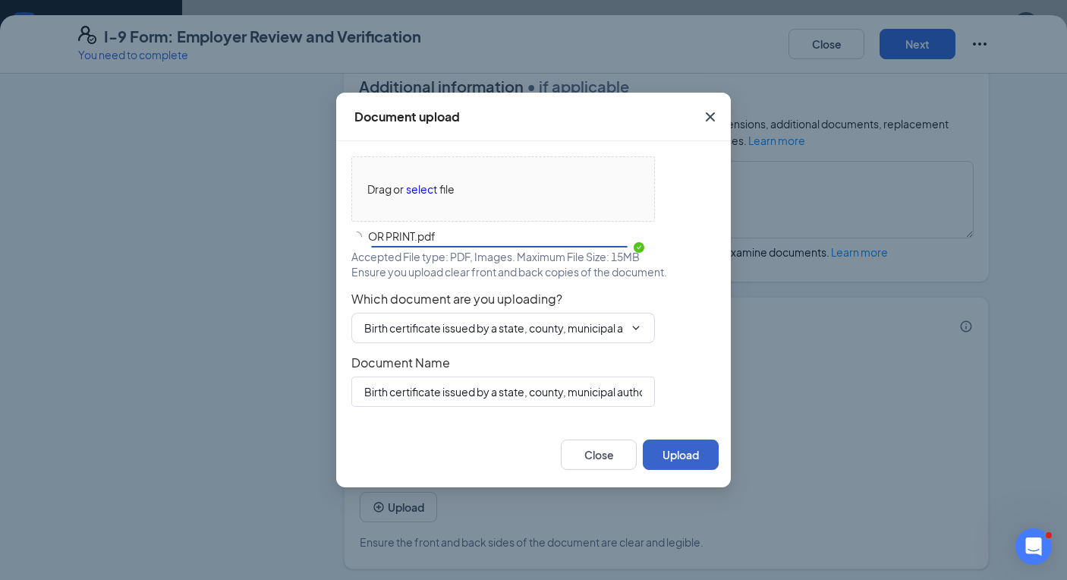
click at [682, 459] on button "Upload" at bounding box center [681, 455] width 76 height 30
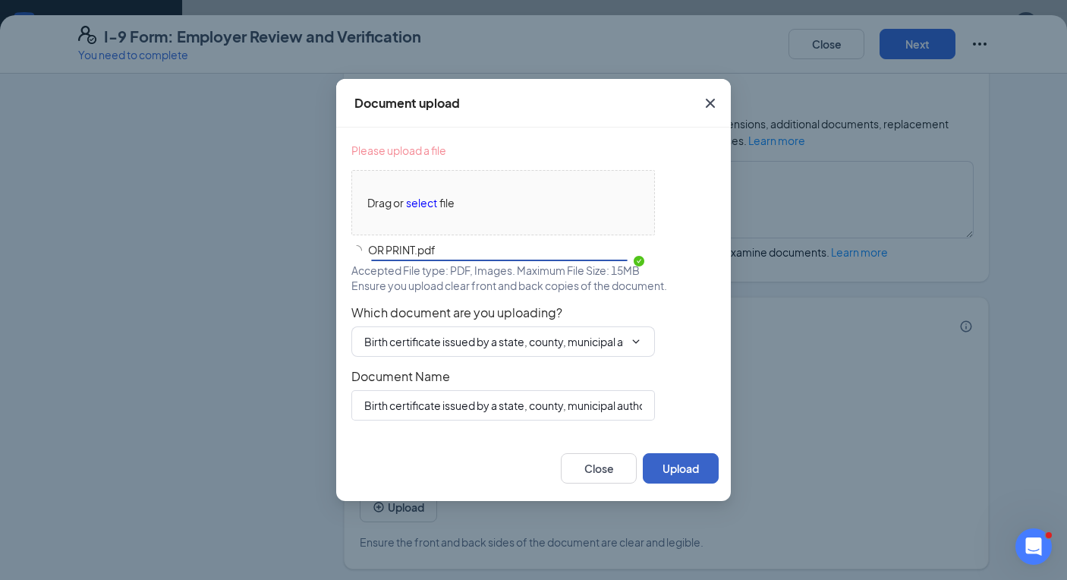
click at [692, 468] on button "Upload" at bounding box center [681, 468] width 76 height 30
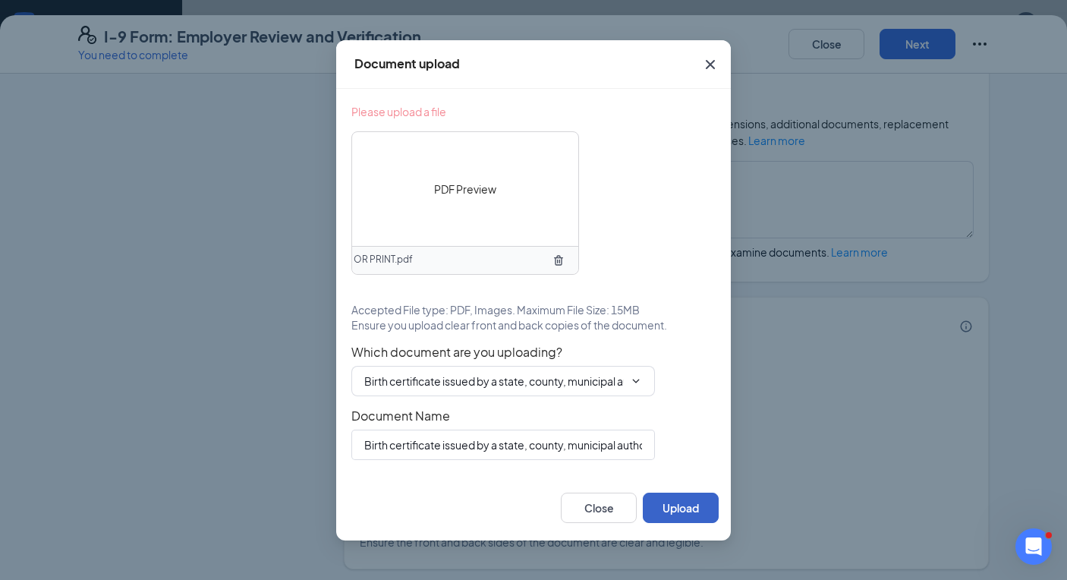
click at [673, 508] on button "Upload" at bounding box center [681, 508] width 76 height 30
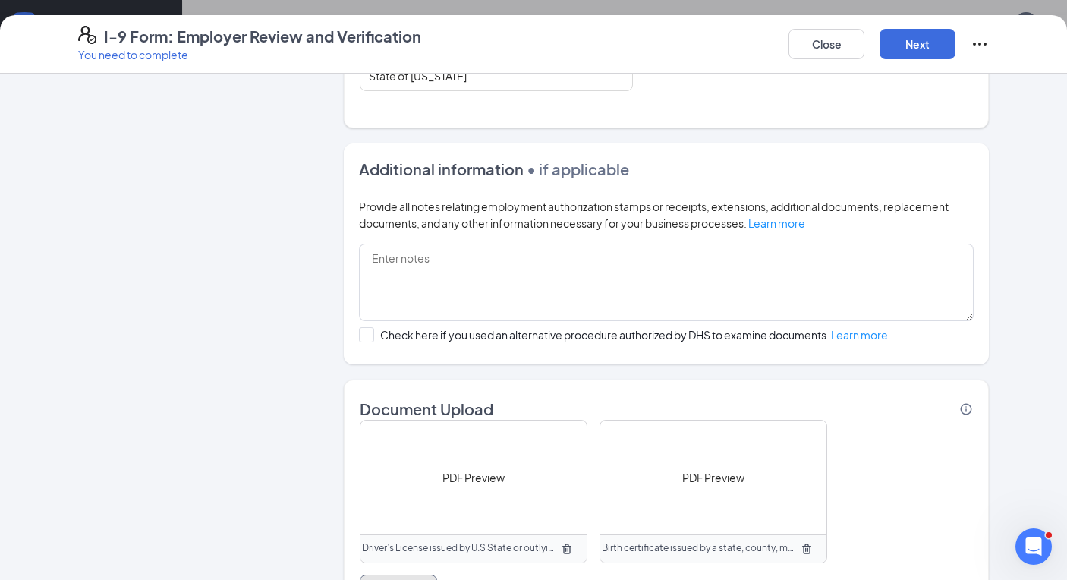
scroll to position [978, 0]
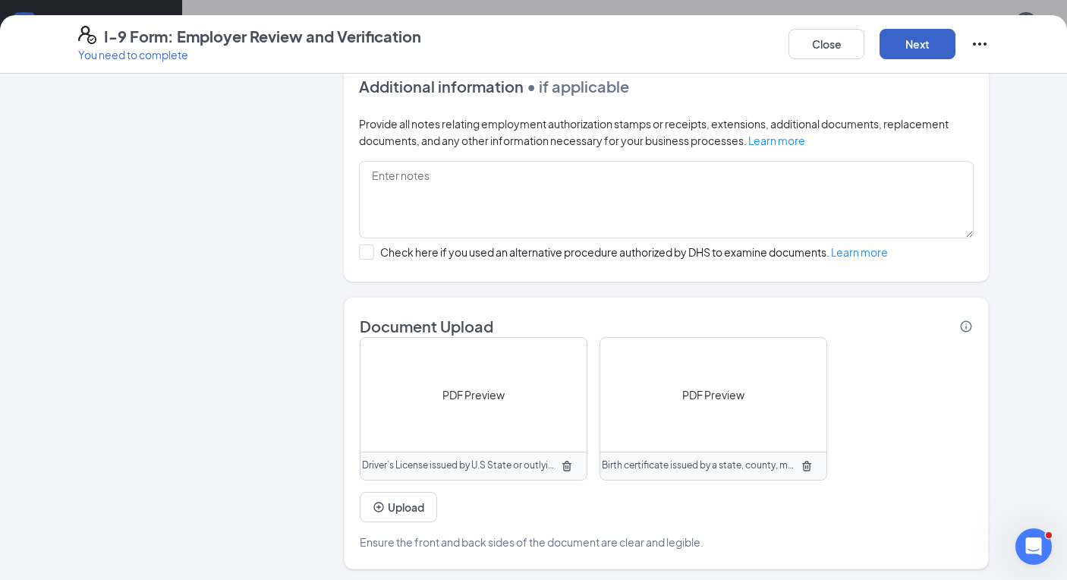
click at [943, 37] on button "Next" at bounding box center [918, 44] width 76 height 30
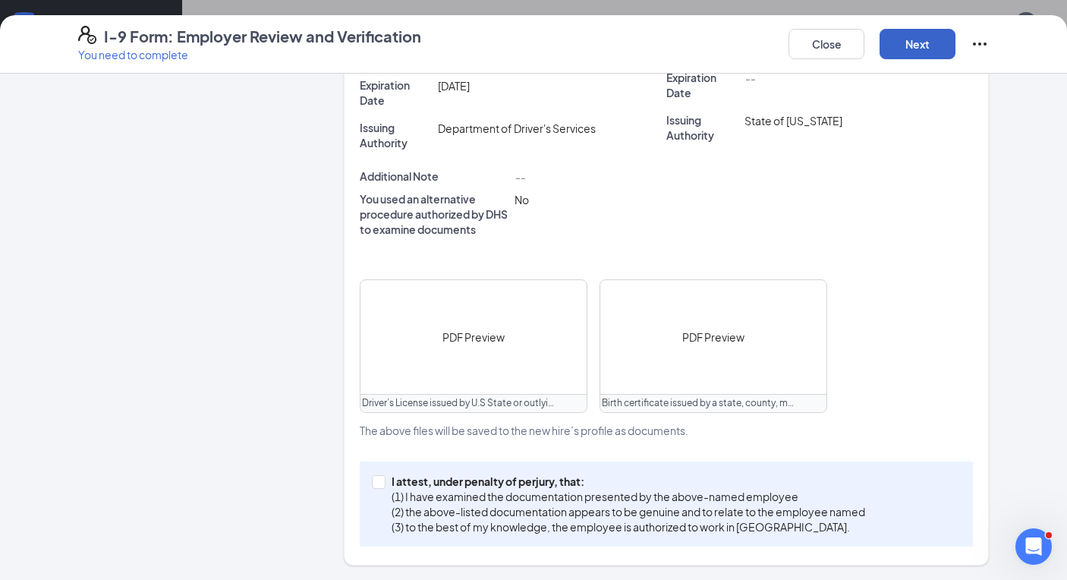
scroll to position [487, 0]
click at [532, 470] on div "I attest, under penalty of [PERSON_NAME], that: (1) I have examined the documen…" at bounding box center [666, 504] width 613 height 85
click at [481, 478] on p "I attest, under penalty of perjury, that:" at bounding box center [629, 481] width 474 height 15
click at [383, 478] on input "I attest, under penalty of [PERSON_NAME], that: (1) I have examined the documen…" at bounding box center [377, 480] width 11 height 11
checkbox input "true"
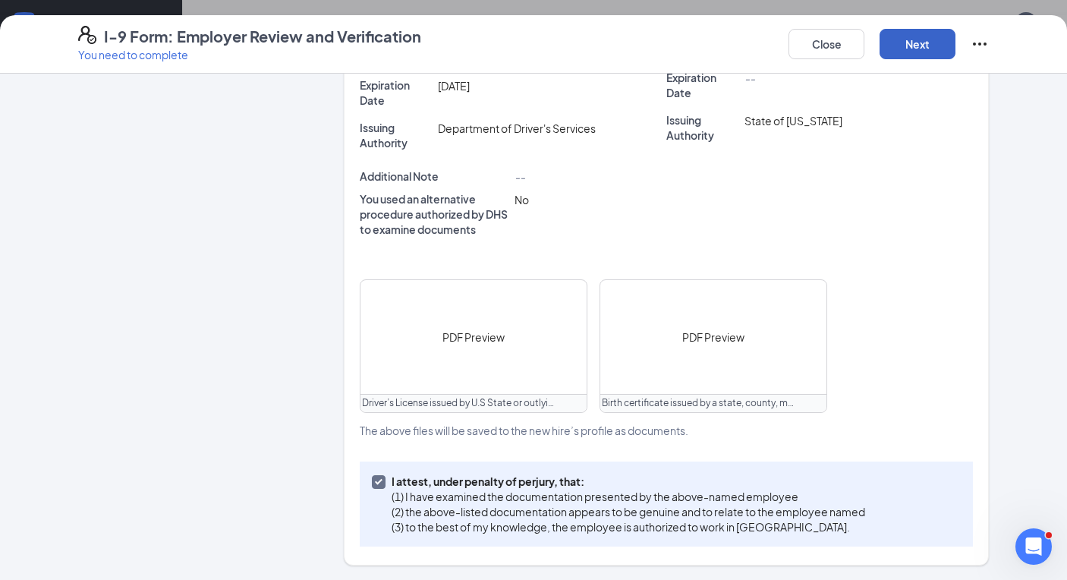
click at [942, 40] on button "Next" at bounding box center [918, 44] width 76 height 30
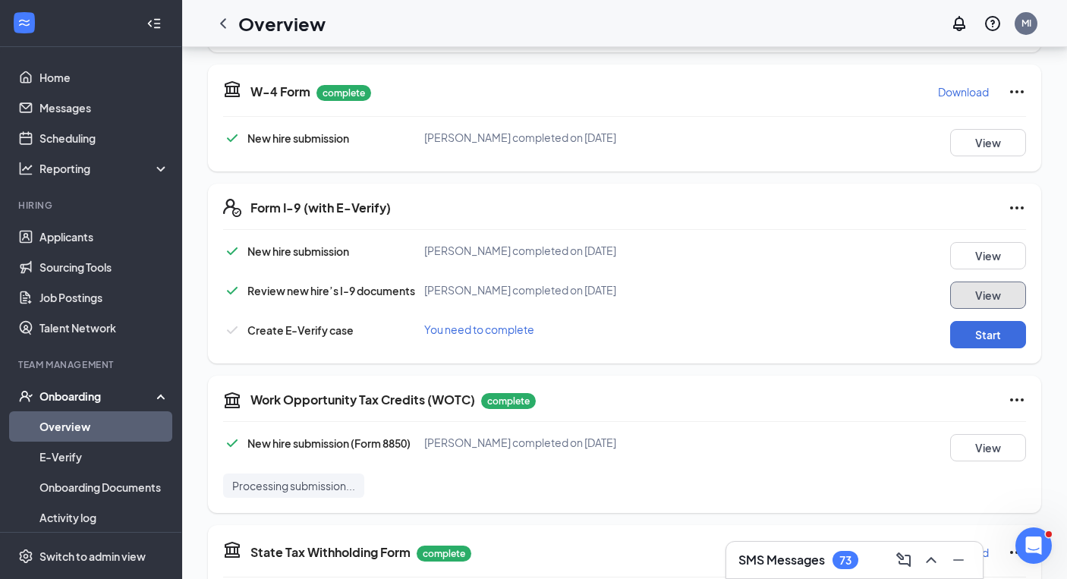
scroll to position [326, 0]
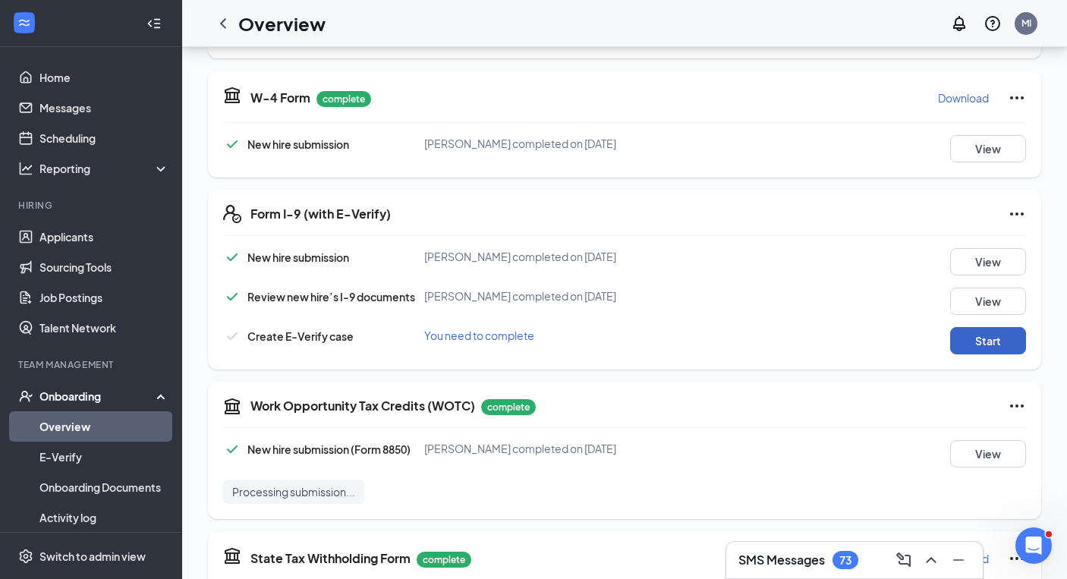
click at [1003, 339] on button "Start" at bounding box center [988, 340] width 76 height 27
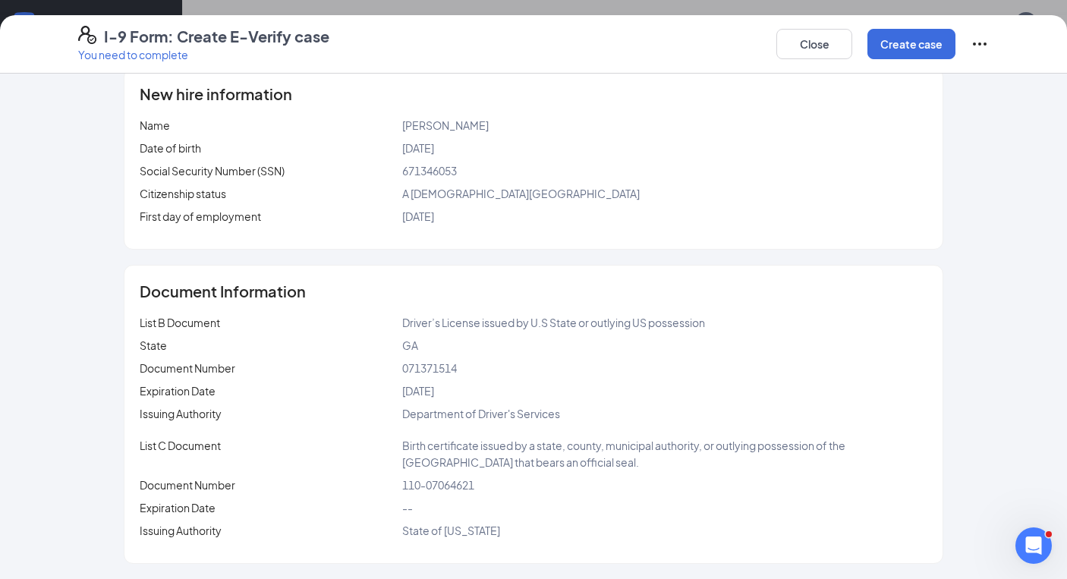
scroll to position [844, 0]
click at [930, 43] on button "Create case" at bounding box center [912, 44] width 88 height 30
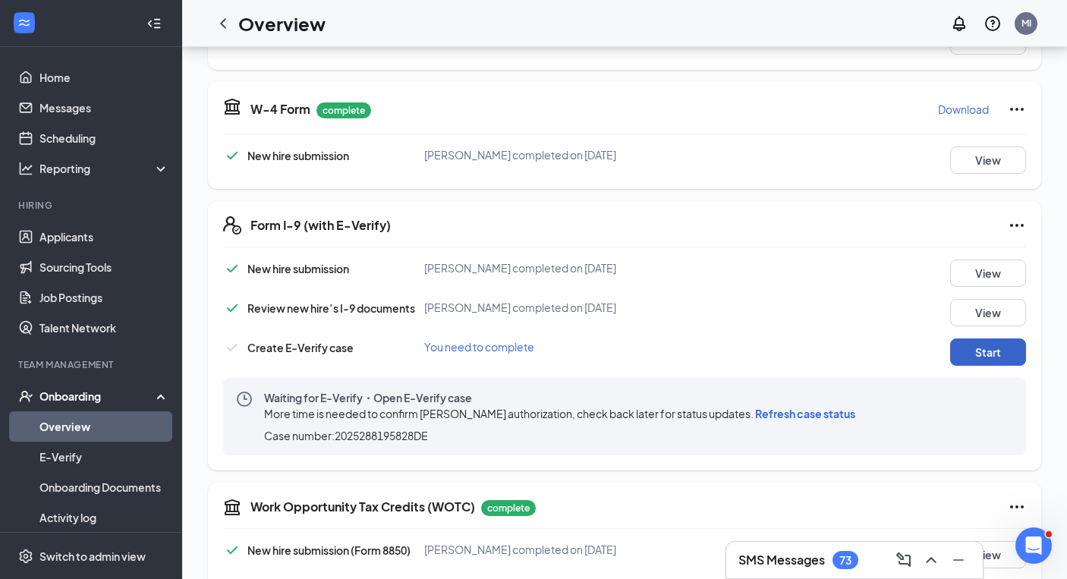
scroll to position [306, 0]
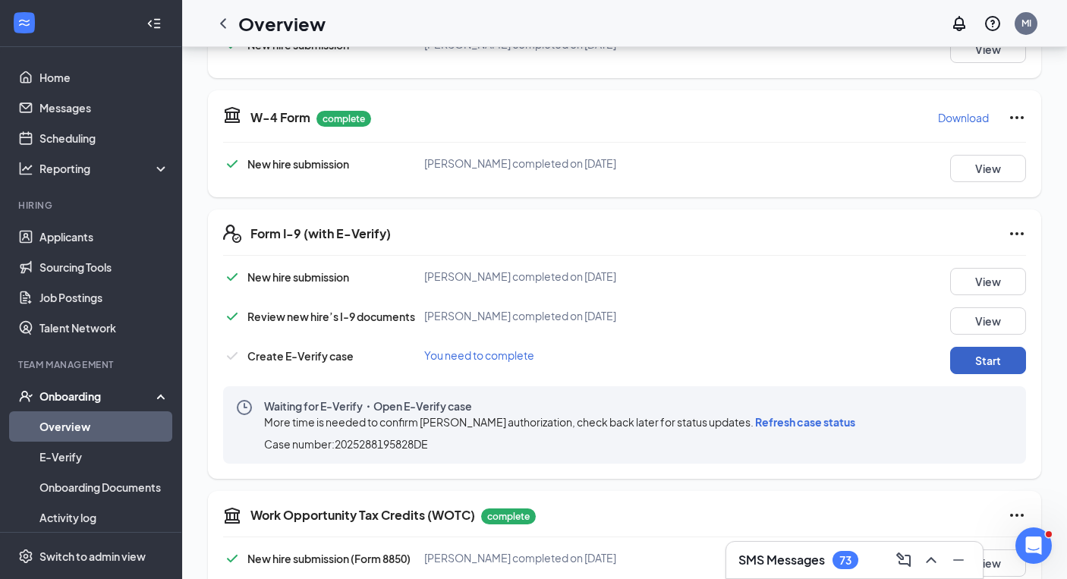
click at [962, 358] on button "Start" at bounding box center [988, 360] width 76 height 27
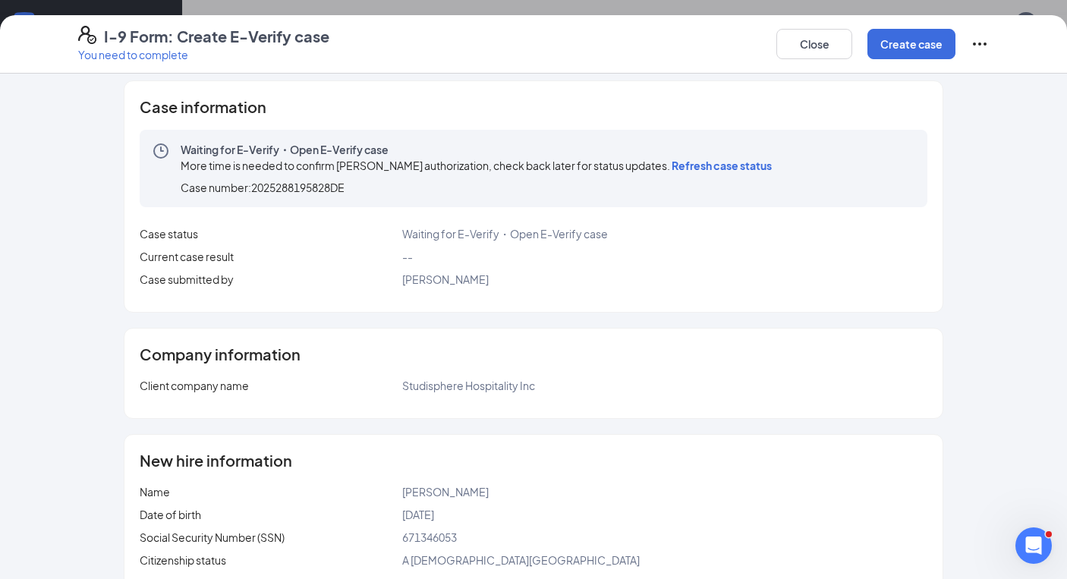
scroll to position [0, 0]
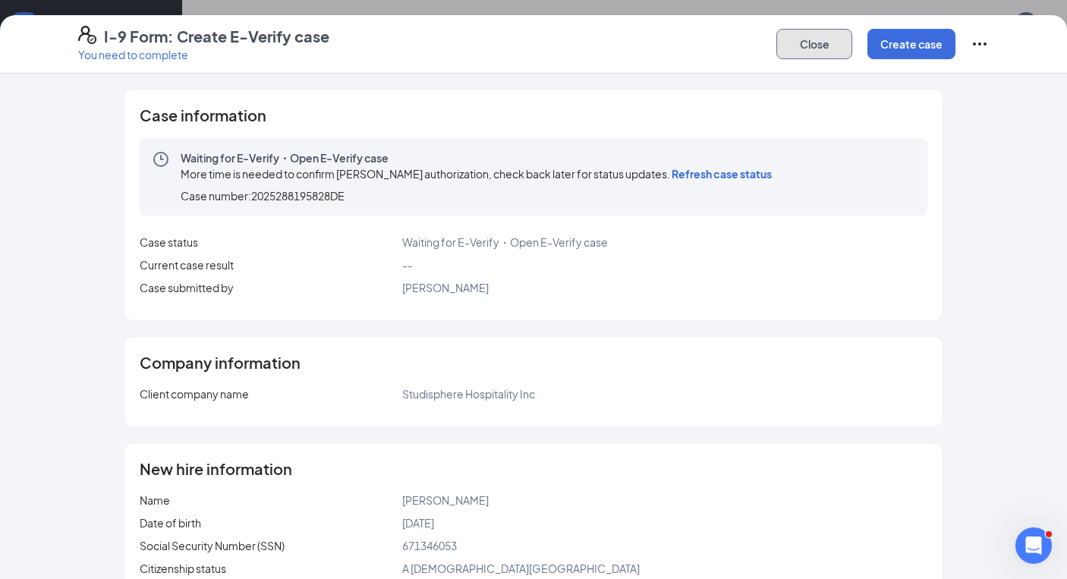
click at [799, 36] on button "Close" at bounding box center [815, 44] width 76 height 30
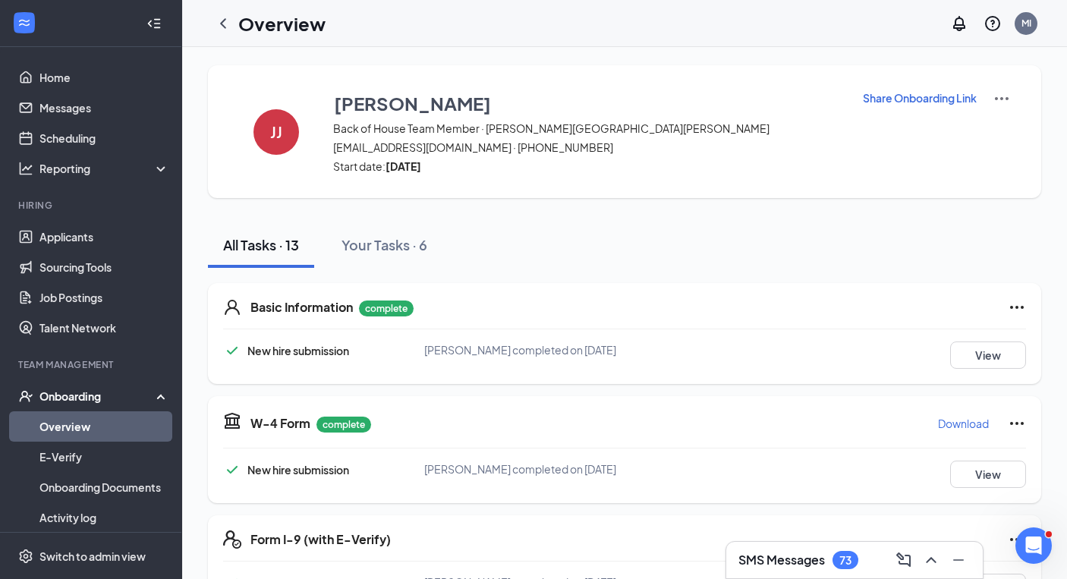
click at [77, 390] on div "Onboarding" at bounding box center [97, 396] width 117 height 15
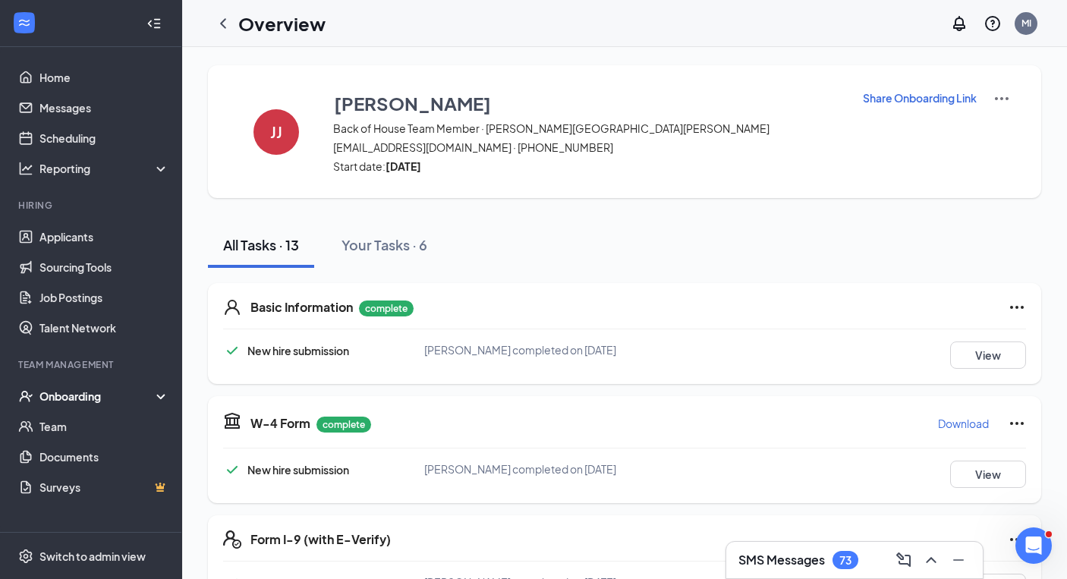
click at [72, 389] on div "Onboarding" at bounding box center [97, 396] width 117 height 15
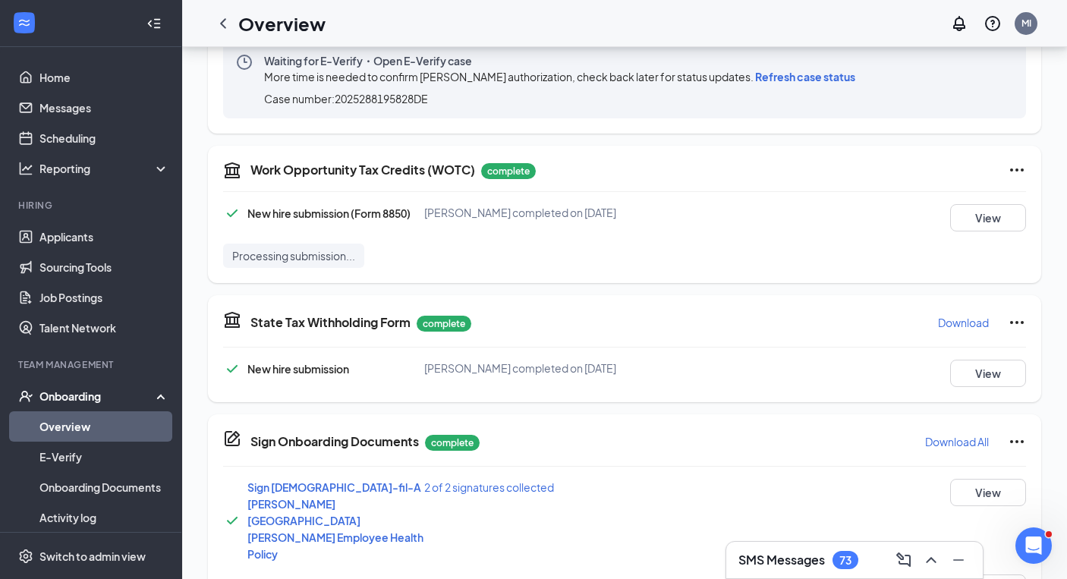
scroll to position [475, 0]
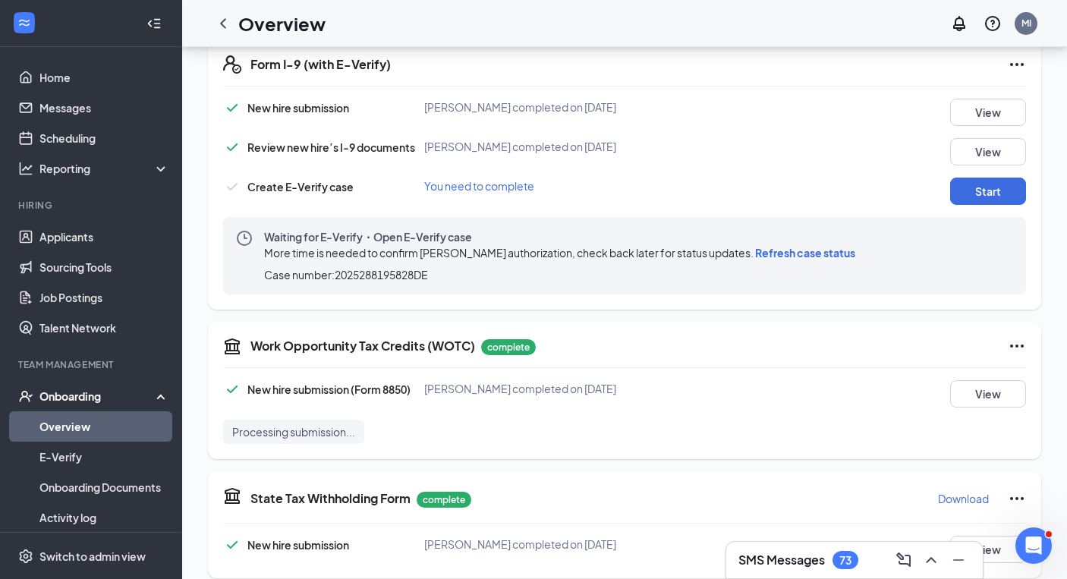
click at [68, 396] on div "Onboarding" at bounding box center [97, 396] width 117 height 15
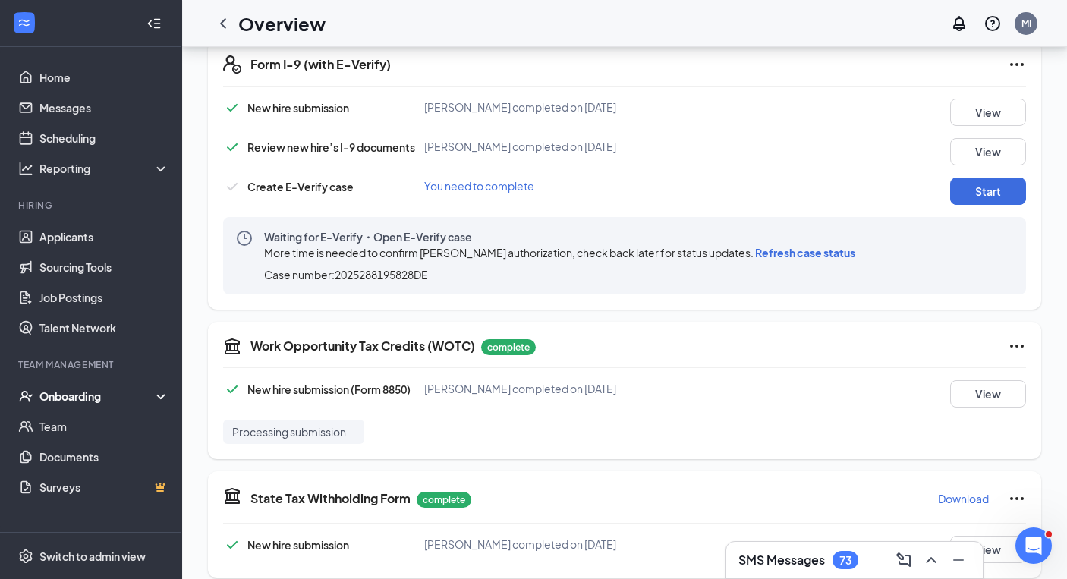
click at [68, 396] on div "Onboarding" at bounding box center [97, 396] width 117 height 15
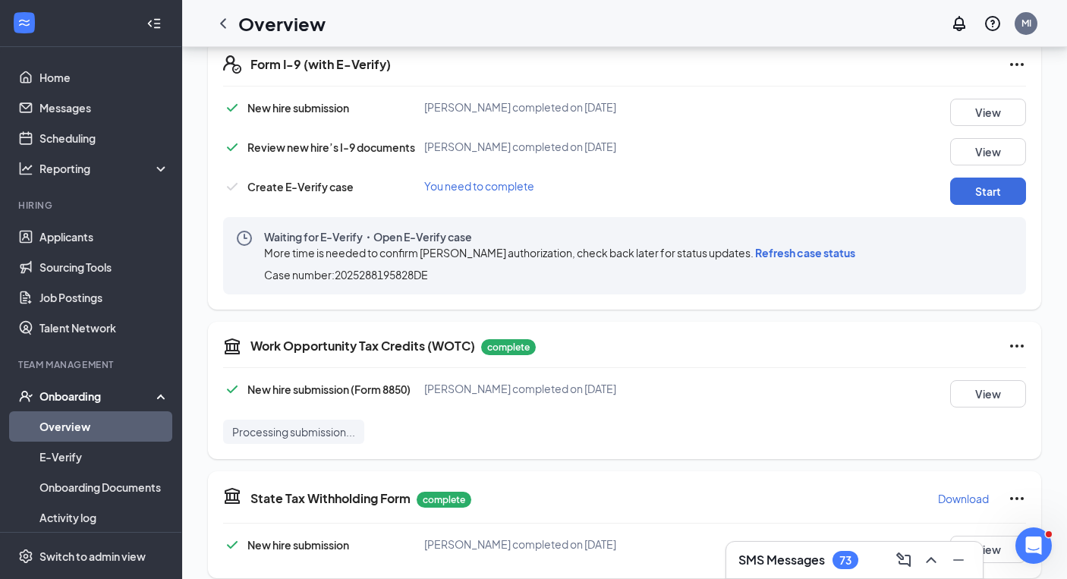
click at [58, 430] on link "Overview" at bounding box center [104, 426] width 130 height 30
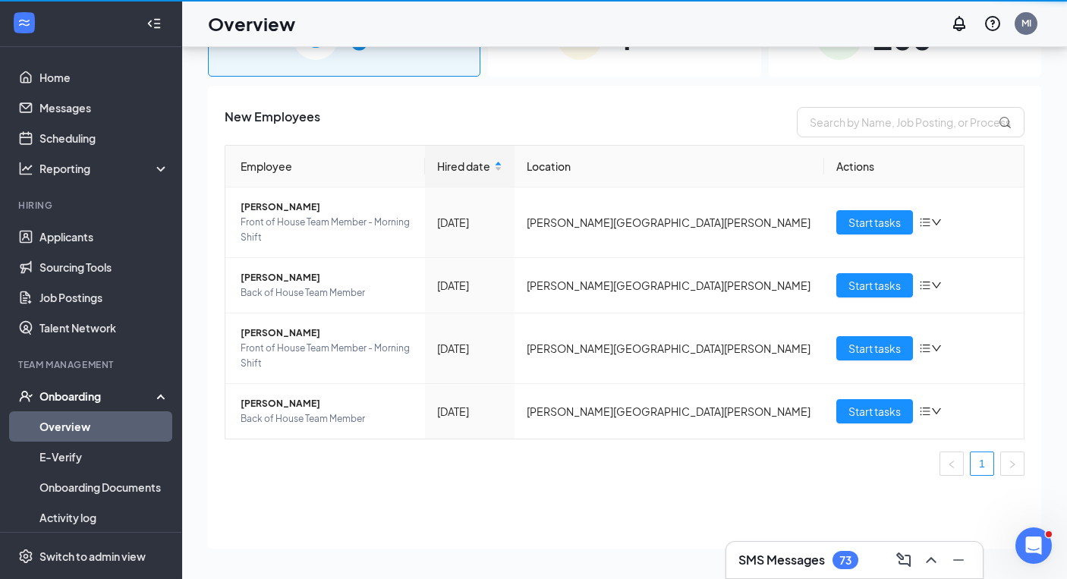
scroll to position [68, 0]
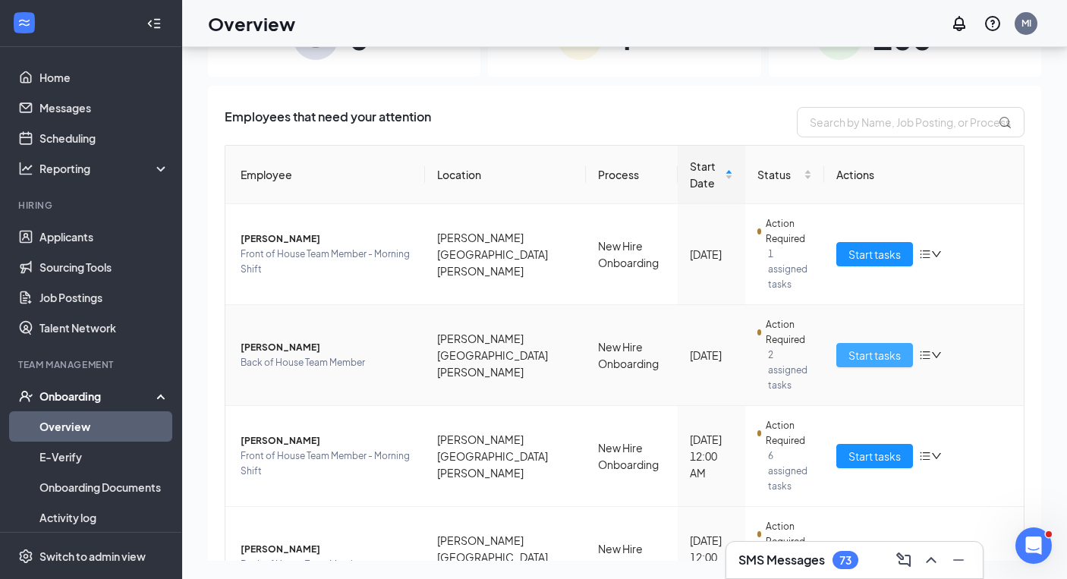
click at [873, 347] on span "Start tasks" at bounding box center [875, 355] width 52 height 17
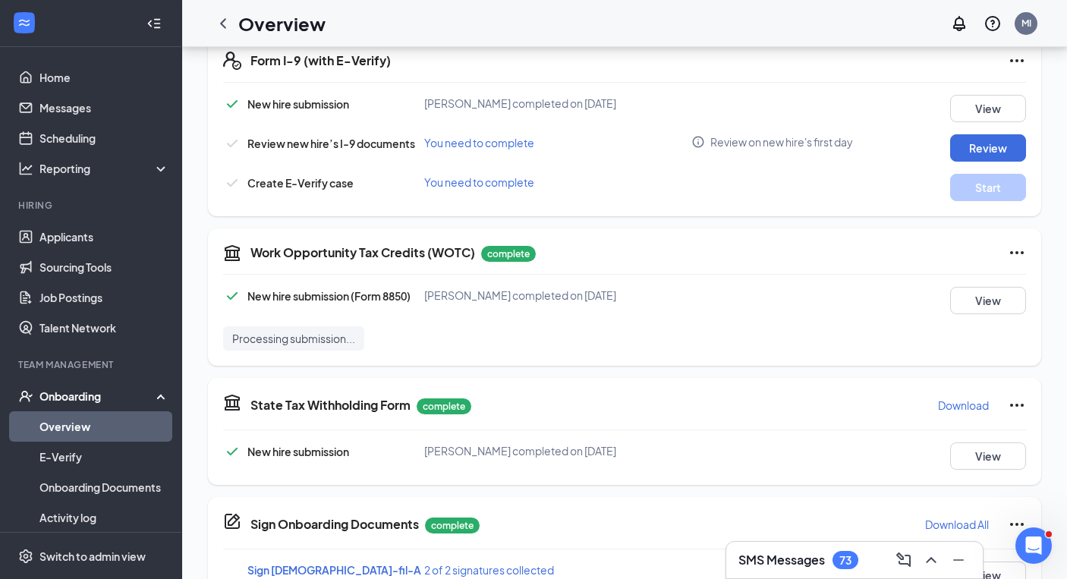
scroll to position [430, 0]
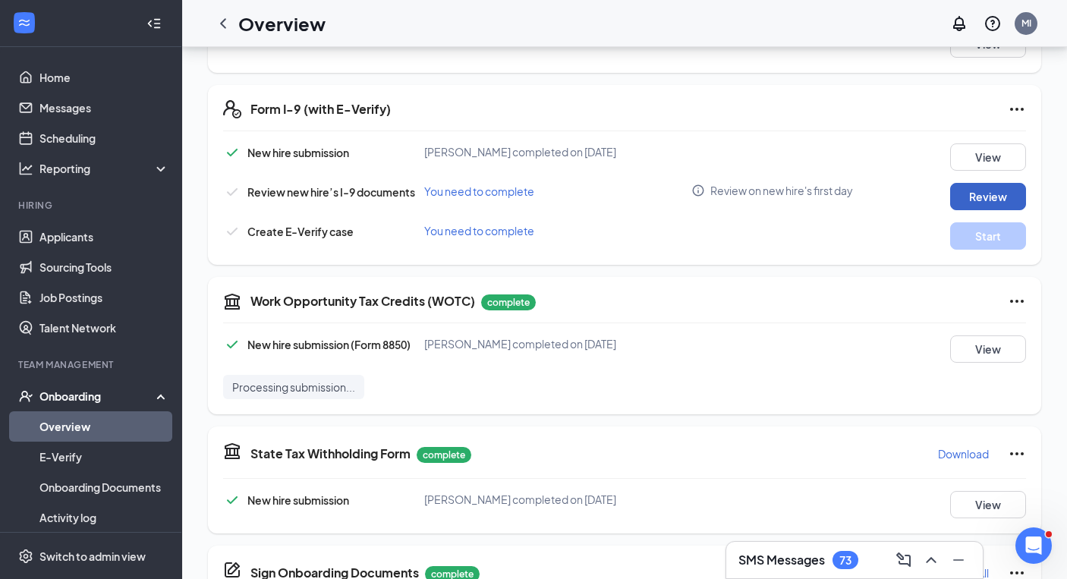
click at [972, 196] on button "Review" at bounding box center [988, 196] width 76 height 27
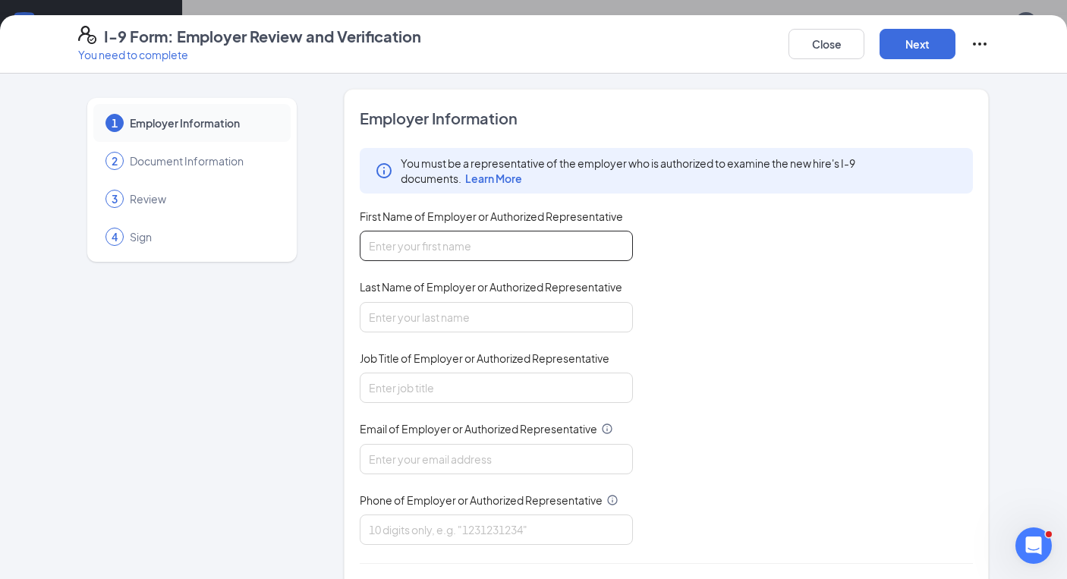
click at [503, 258] on input "First Name of Employer or Authorized Representative" at bounding box center [496, 246] width 273 height 30
type input "[PERSON_NAME]"
click at [484, 322] on input "Last Name of Employer or Authorized Representative" at bounding box center [496, 317] width 273 height 30
type input "Infield"
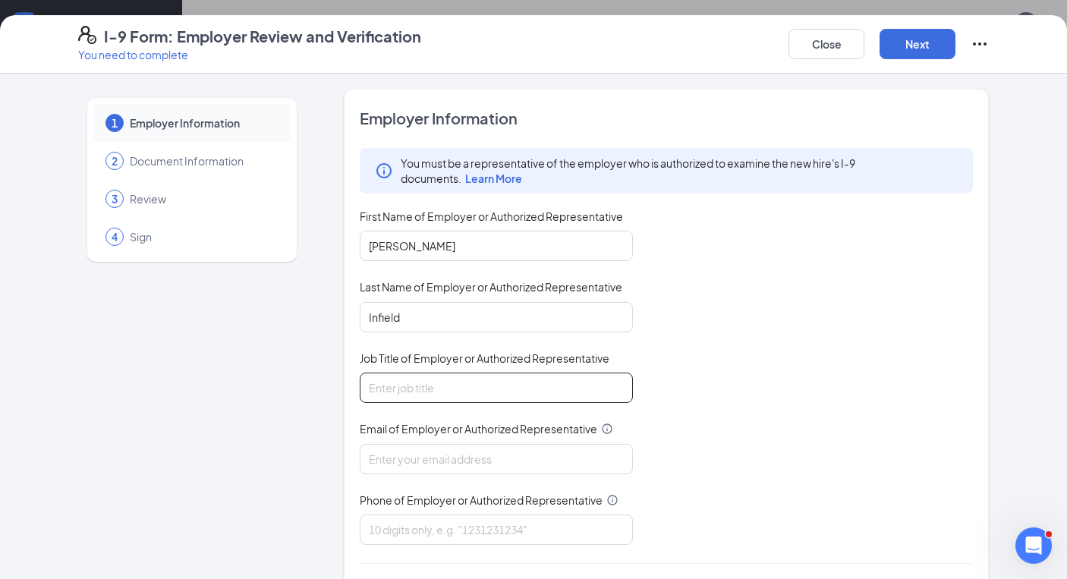
click at [475, 375] on input "Job Title of Employer or Authorized Representative" at bounding box center [496, 388] width 273 height 30
type input "Director of Talent and Culture"
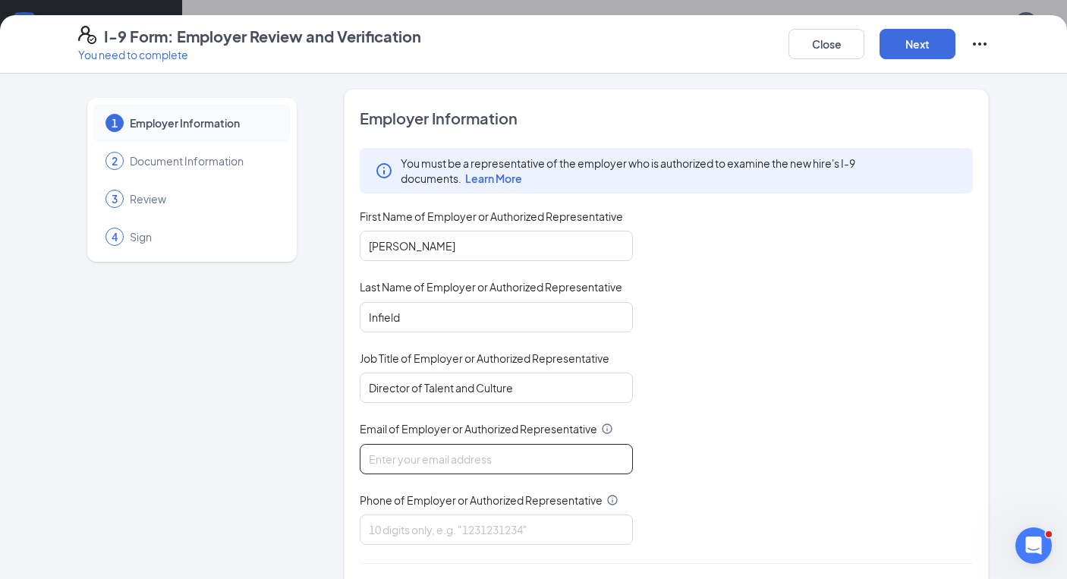
click at [421, 456] on input "Email of Employer or Authorized Representative" at bounding box center [496, 459] width 273 height 30
type input "[EMAIL_ADDRESS][DOMAIN_NAME]"
click at [421, 520] on input "Phone of Employer or Authorized Representative" at bounding box center [496, 530] width 273 height 30
type input "8658047542"
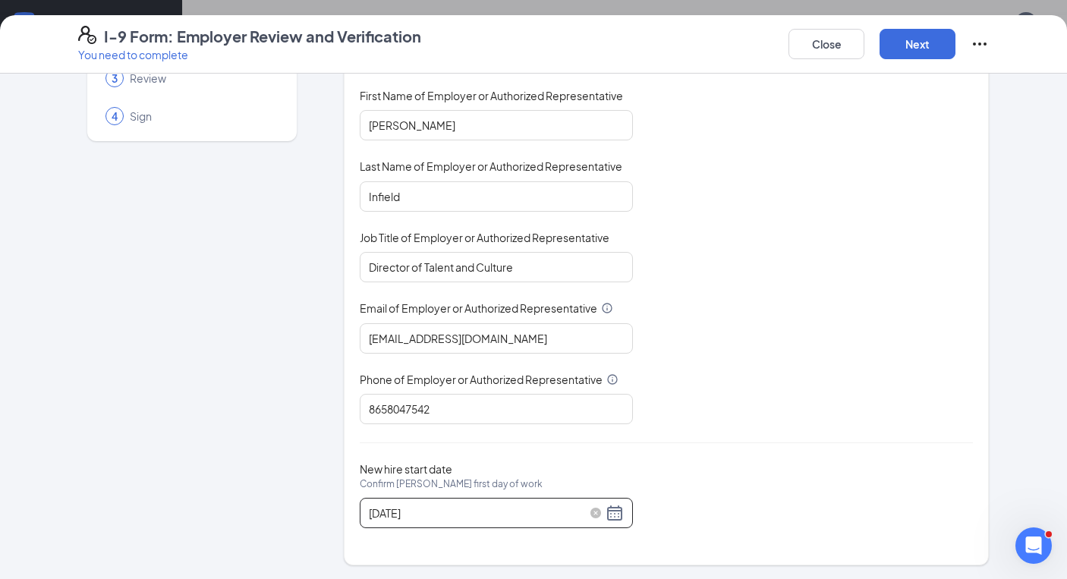
click at [609, 515] on div "[DATE]" at bounding box center [496, 513] width 255 height 18
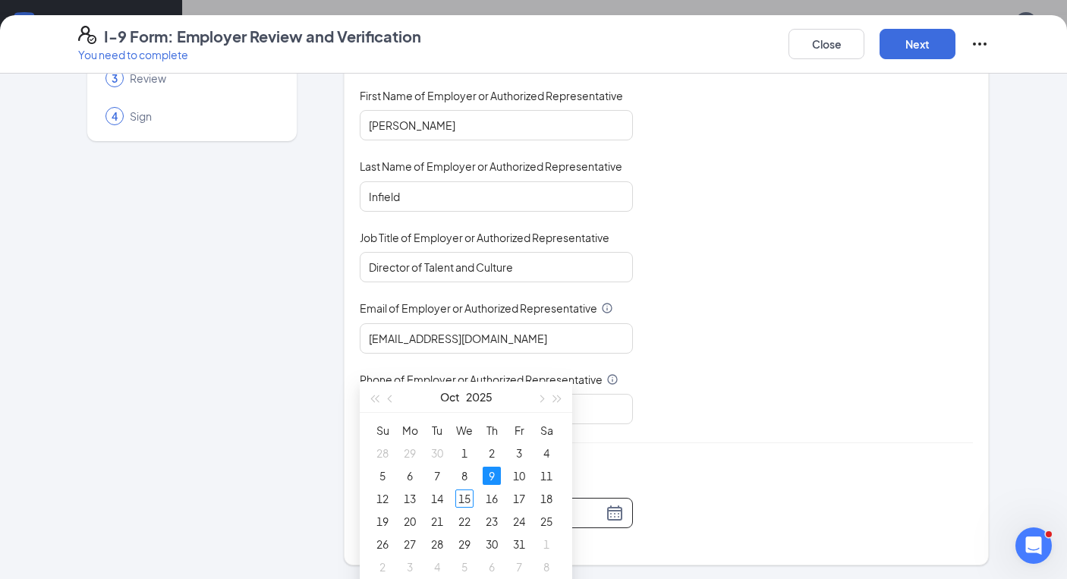
scroll to position [581, 0]
type input "[DATE]"
click at [465, 495] on div "15" at bounding box center [464, 496] width 18 height 18
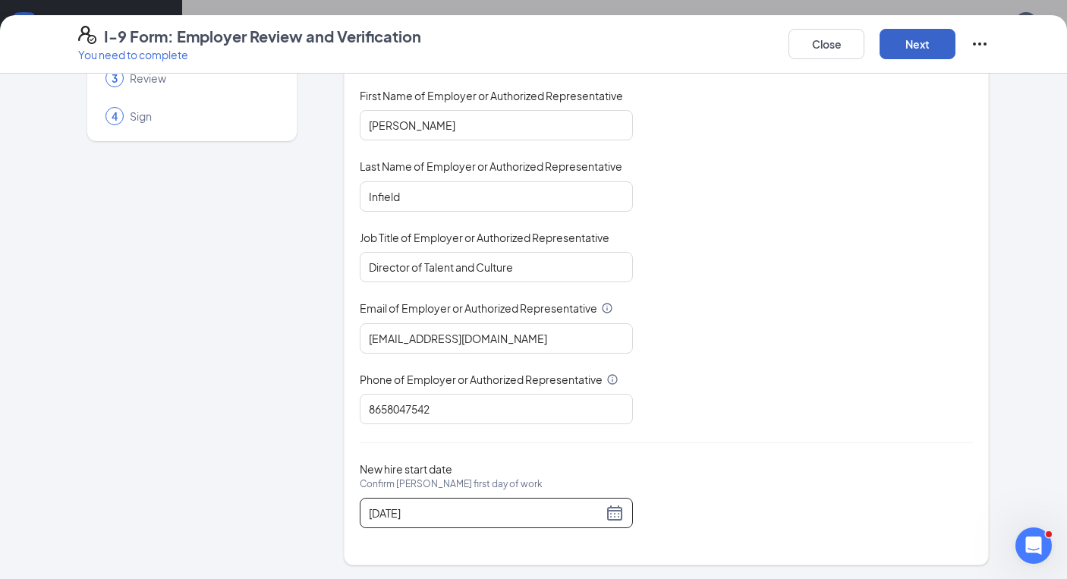
click at [932, 46] on button "Next" at bounding box center [918, 44] width 76 height 30
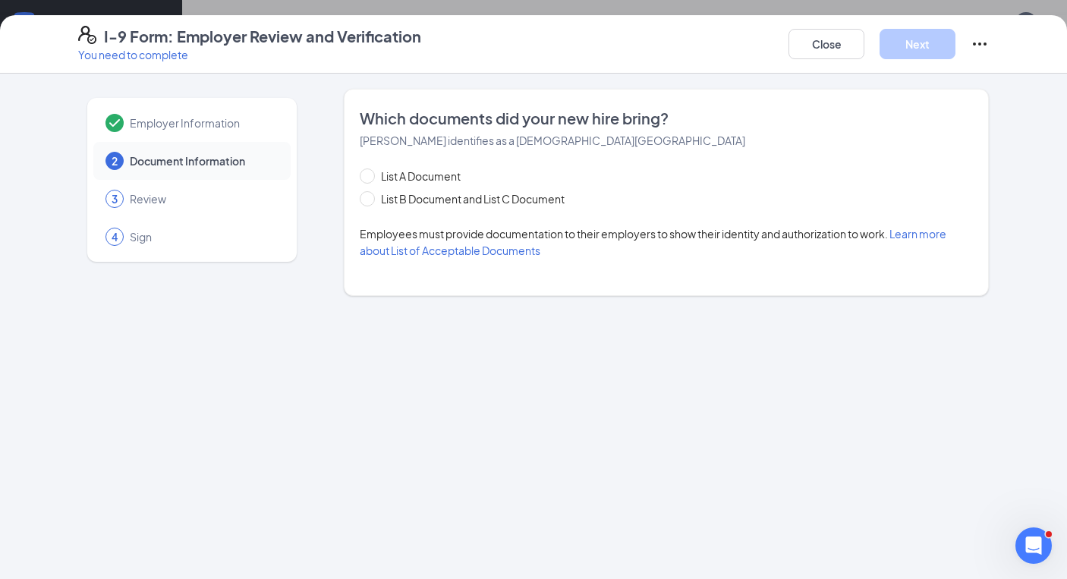
scroll to position [0, 0]
click at [529, 215] on div "List A Document List B Document and List C Document Employees must provide docu…" at bounding box center [666, 213] width 613 height 91
click at [529, 206] on span "List B Document and List C Document" at bounding box center [473, 199] width 196 height 17
click at [370, 202] on input "List B Document and List C Document" at bounding box center [365, 196] width 11 height 11
radio input "true"
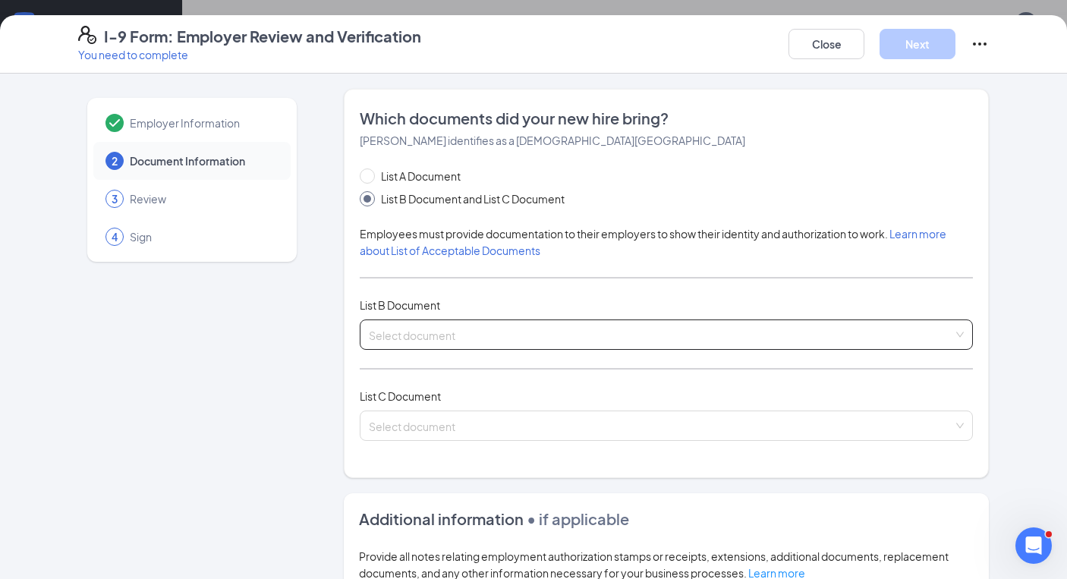
click at [478, 346] on span at bounding box center [661, 334] width 585 height 29
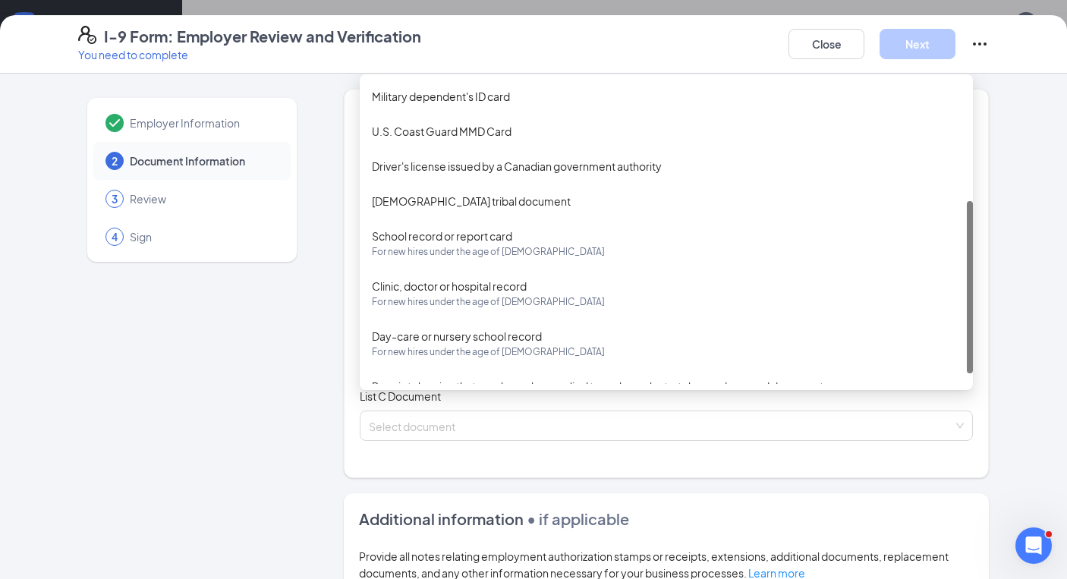
scroll to position [231, 0]
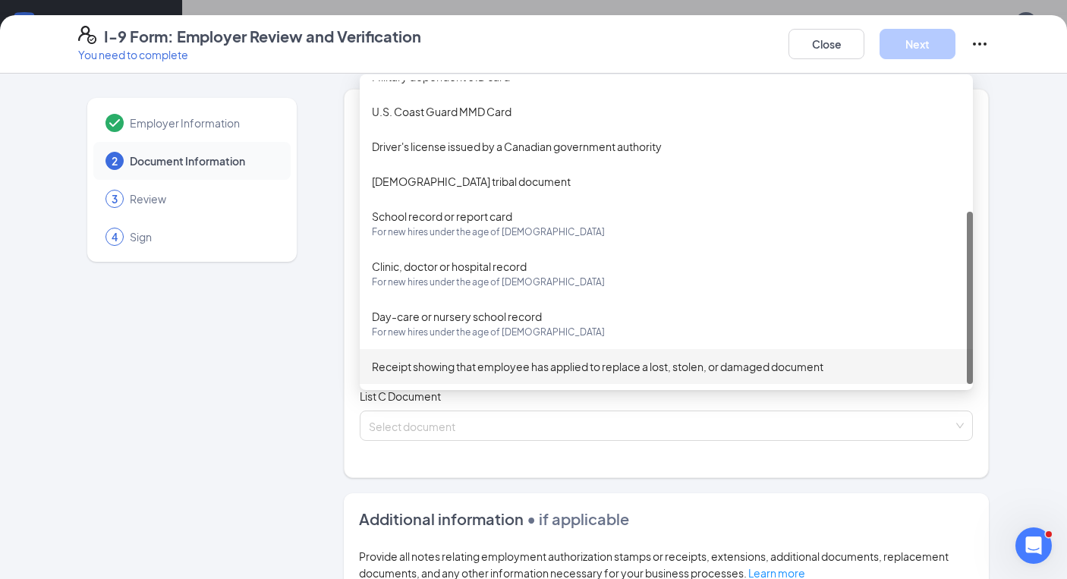
click at [351, 381] on div "Which documents did your new hire bring? [PERSON_NAME] identifies as a [DEMOGRA…" at bounding box center [666, 283] width 645 height 389
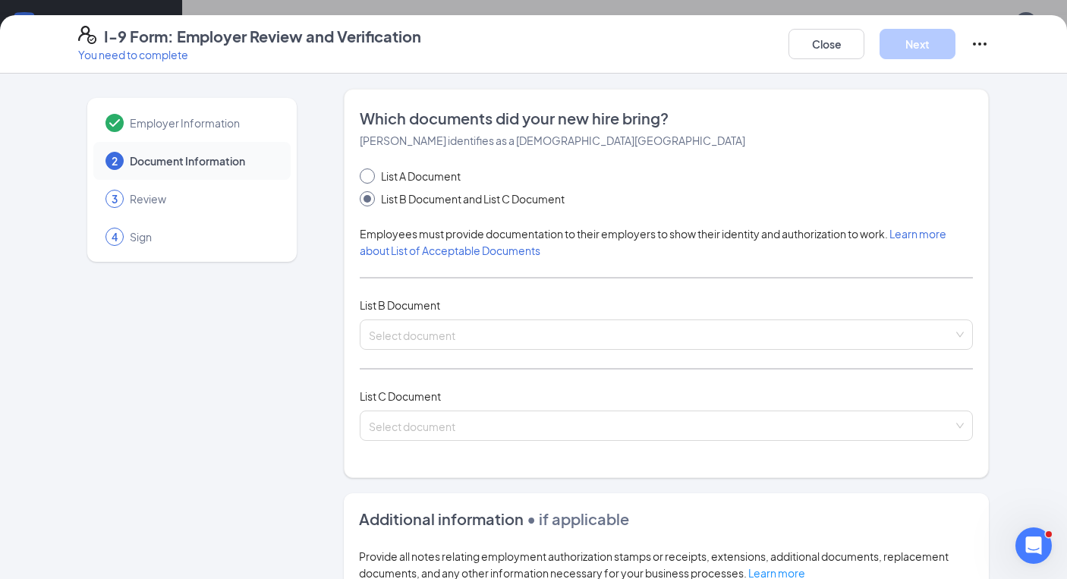
click at [440, 175] on span "List A Document" at bounding box center [421, 176] width 92 height 17
click at [370, 175] on input "List A Document" at bounding box center [365, 174] width 11 height 11
radio input "true"
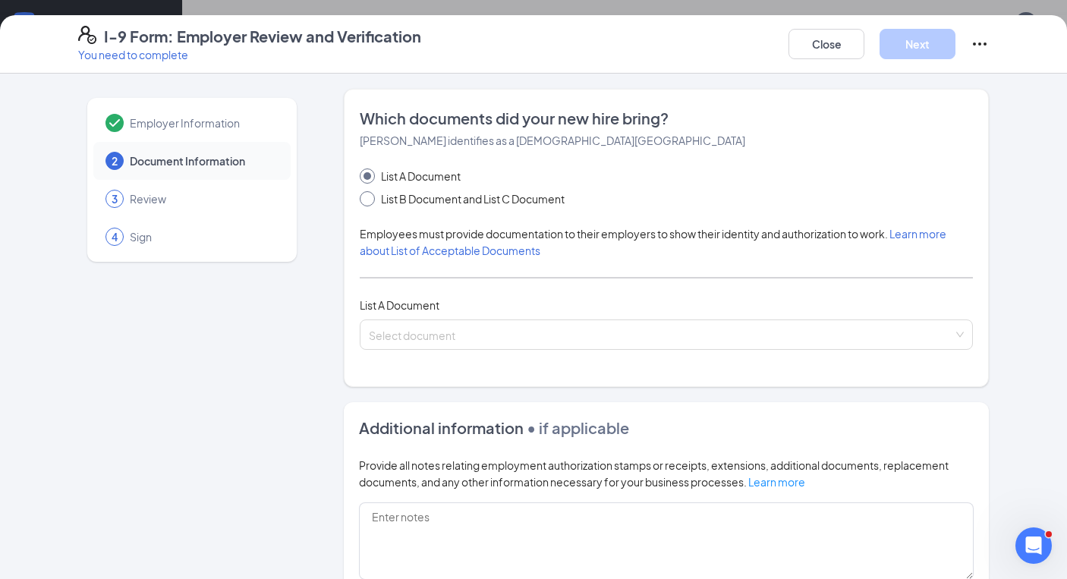
click at [437, 197] on span "List B Document and List C Document" at bounding box center [473, 199] width 196 height 17
click at [370, 197] on input "List B Document and List C Document" at bounding box center [365, 196] width 11 height 11
radio input "true"
radio input "false"
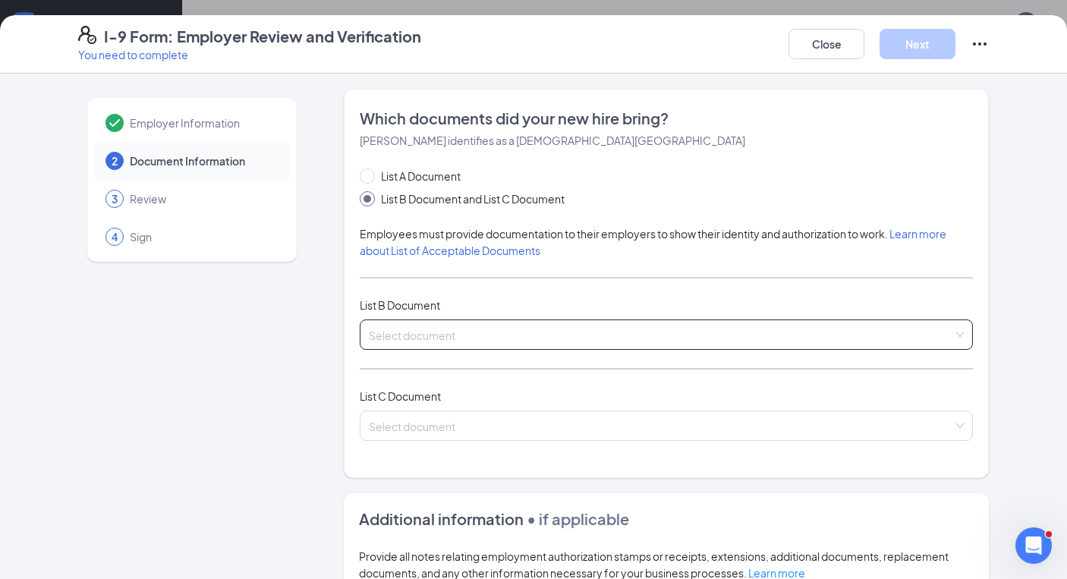
click at [445, 331] on div "Select document List B Documents Driver’s License issued by U.S State or outlyi…" at bounding box center [666, 335] width 613 height 30
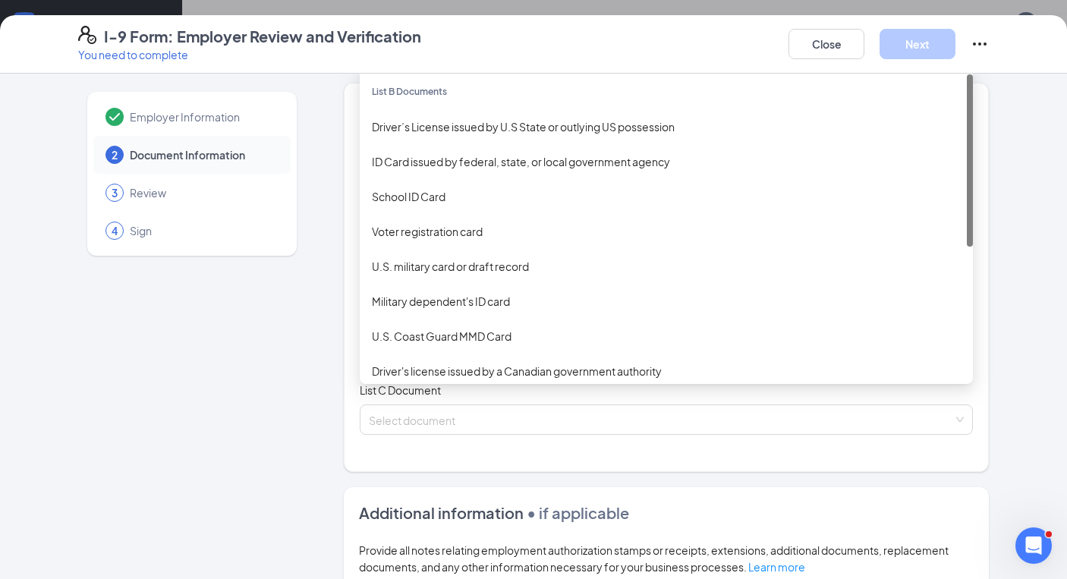
scroll to position [0, 0]
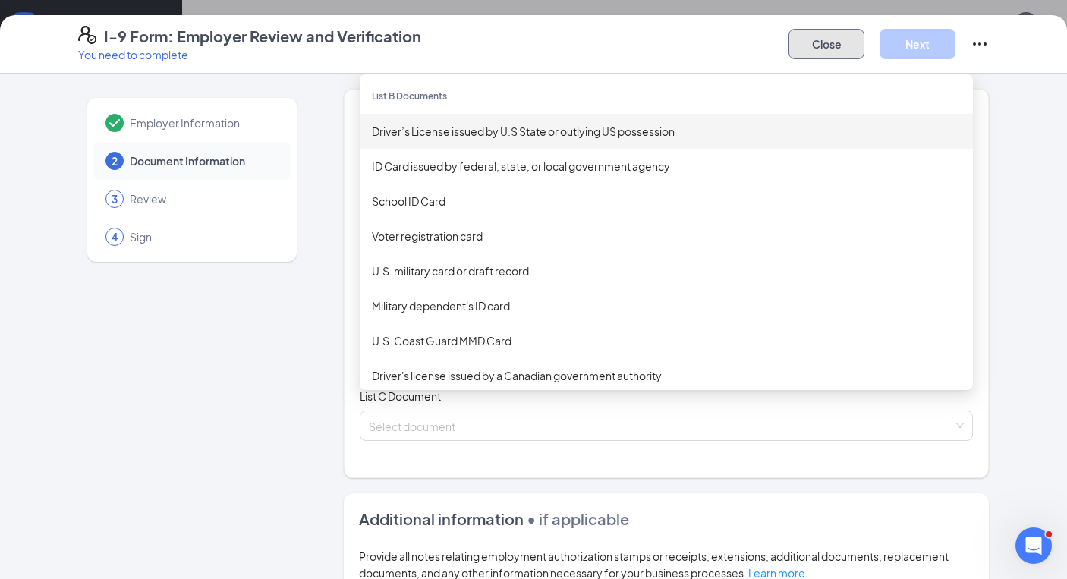
click at [837, 38] on button "Close" at bounding box center [827, 44] width 76 height 30
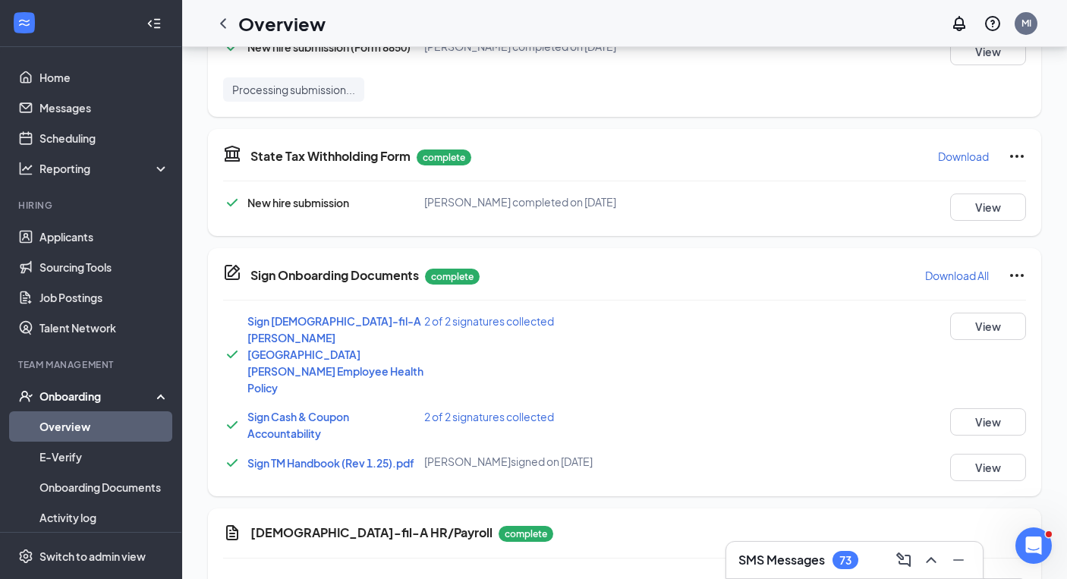
scroll to position [337, 0]
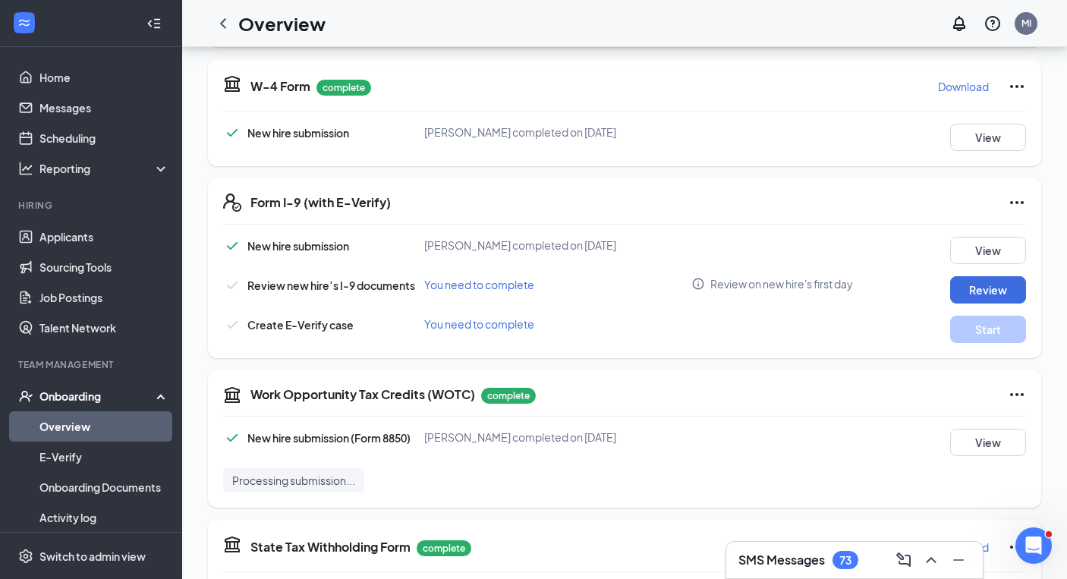
click at [846, 546] on div "SMS Messages 73" at bounding box center [854, 560] width 257 height 36
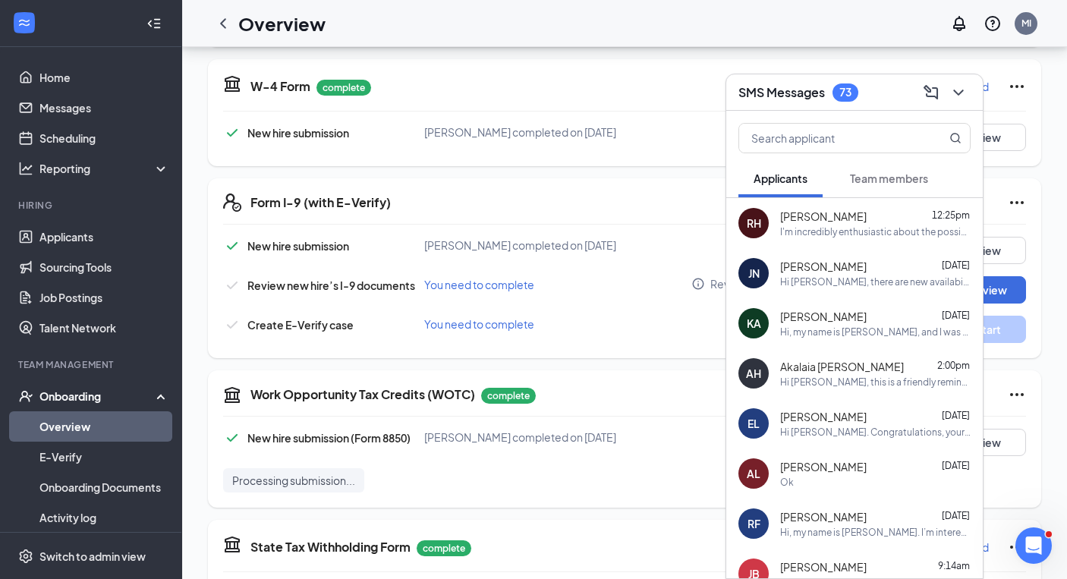
click at [878, 172] on span "Team members" at bounding box center [889, 179] width 78 height 14
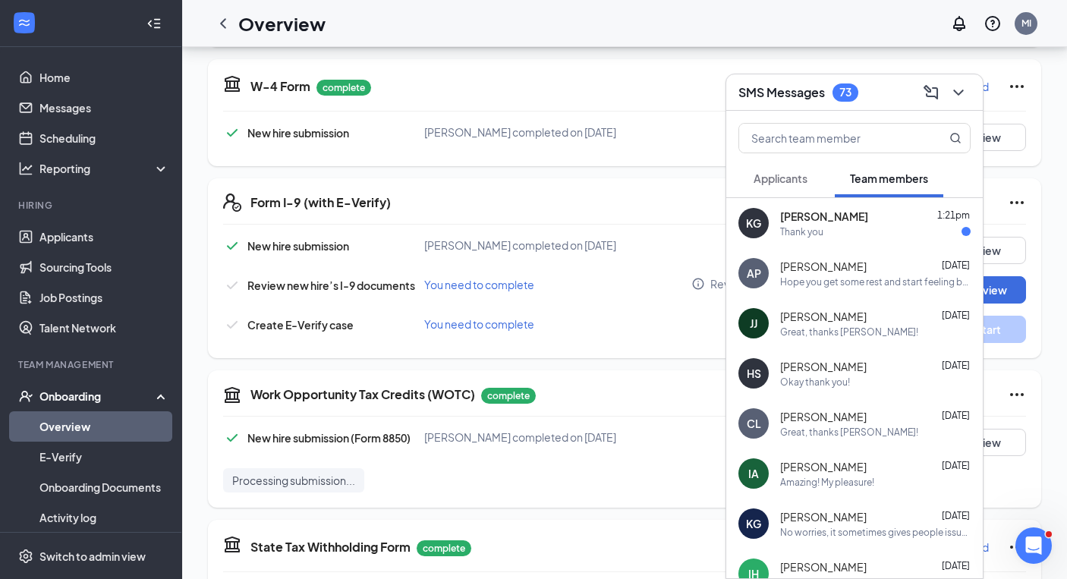
click at [852, 232] on div "Thank you" at bounding box center [875, 231] width 191 height 13
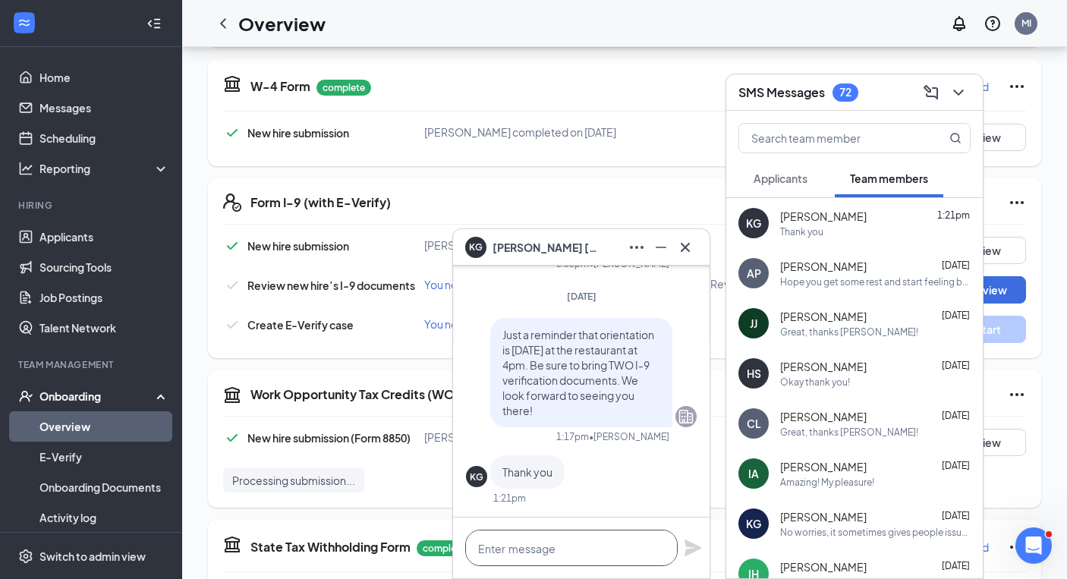
click at [547, 560] on textarea at bounding box center [571, 548] width 213 height 36
paste textarea "WsaDuBaNAiYb"
type textarea "WsaDuBaNAiYb"
click at [691, 545] on icon "Plane" at bounding box center [693, 548] width 17 height 17
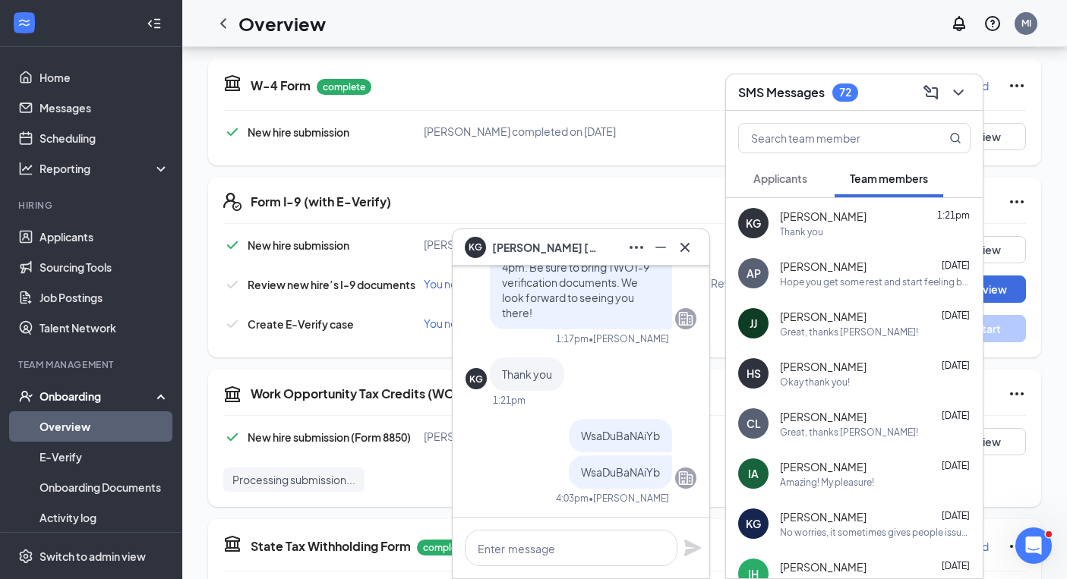
scroll to position [1, 0]
click at [960, 95] on icon "ChevronDown" at bounding box center [958, 93] width 18 height 18
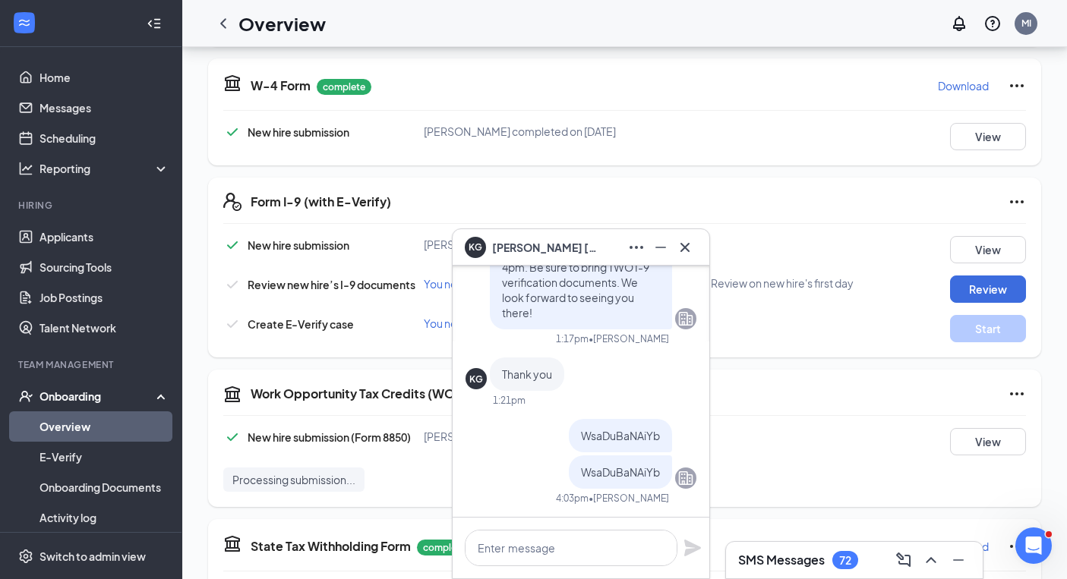
click at [696, 250] on div at bounding box center [685, 247] width 24 height 24
click at [689, 251] on icon "Cross" at bounding box center [685, 247] width 18 height 18
